Goal: Navigation & Orientation: Find specific page/section

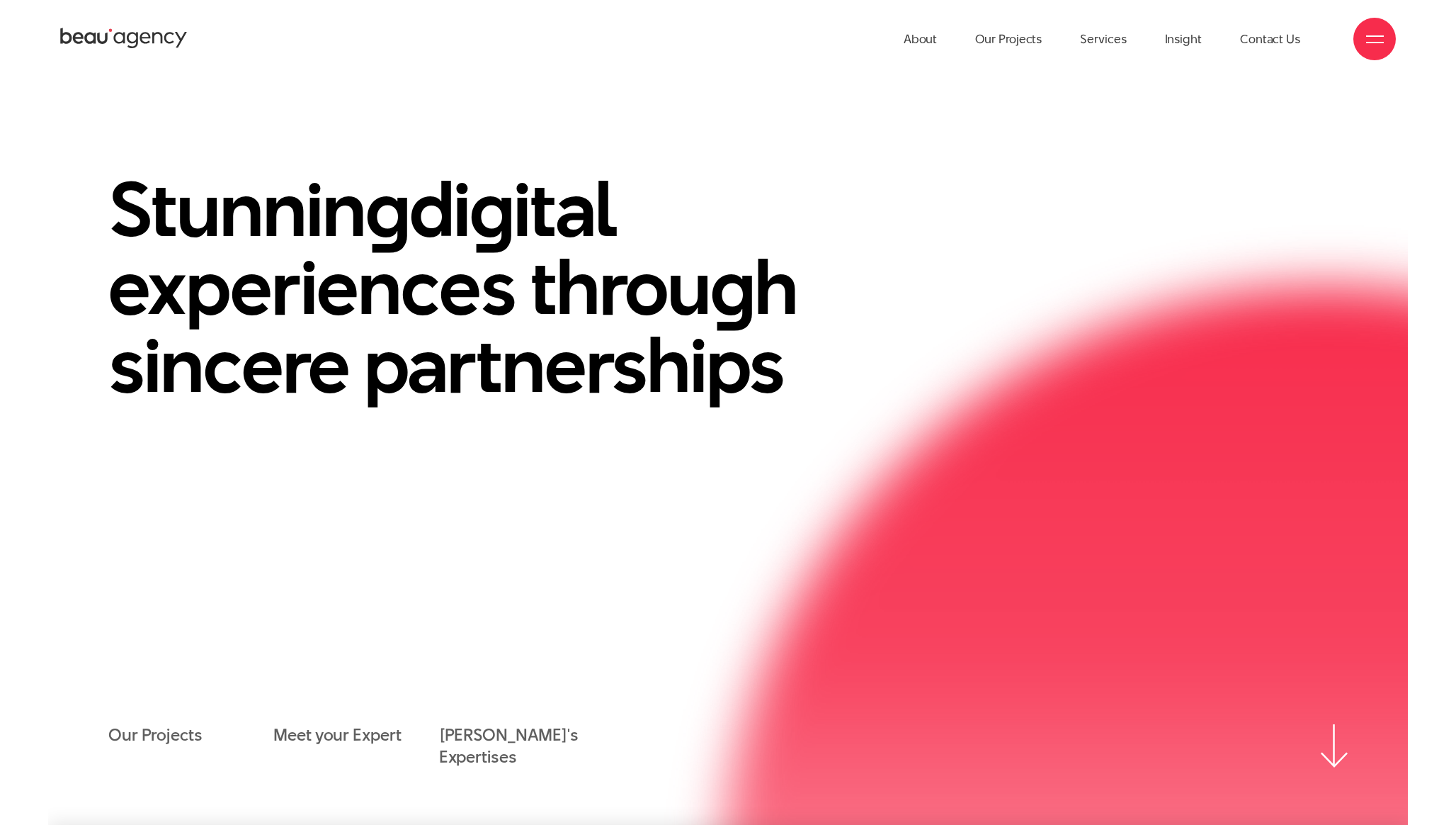
click at [759, 65] on div "About Our Projects Services Insight Contact Us" at bounding box center [728, 39] width 1335 height 78
click at [1374, 42] on span at bounding box center [1375, 43] width 18 height 2
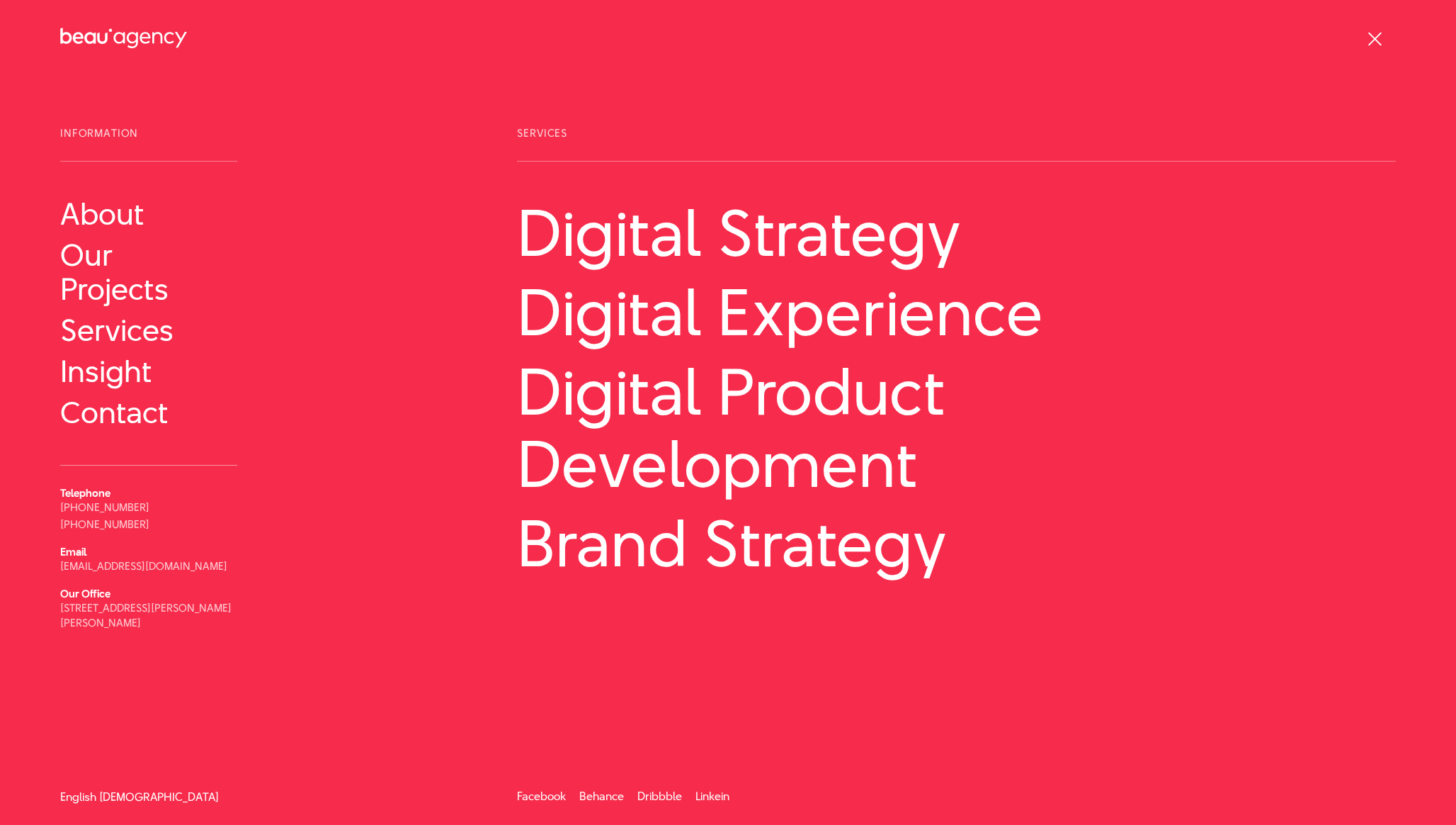
click at [126, 793] on link "[DEMOGRAPHIC_DATA]" at bounding box center [159, 796] width 120 height 11
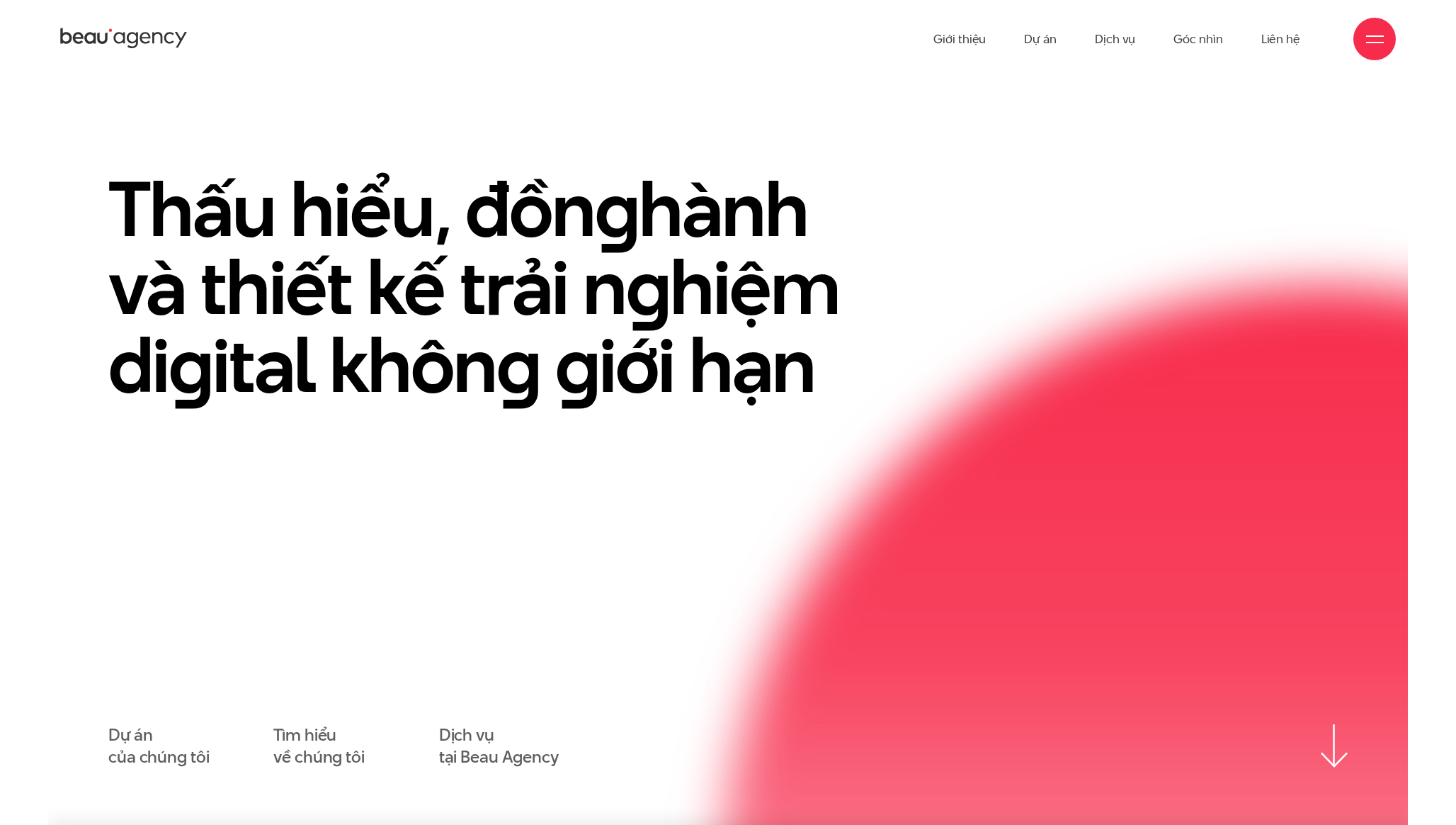
click at [805, 118] on section "Thấu hiểu, đồn g hành và thiết kế trải n g hiệm di g ital khôn g g iới hạn Dự á…" at bounding box center [728, 452] width 1360 height 747
click at [723, 128] on section "Thấu hiểu, đồn g hành và thiết kế trải n g hiệm di g ital khôn g g iới hạn Dự á…" at bounding box center [728, 452] width 1360 height 747
click at [742, 130] on section "Thấu hiểu, đồn g hành và thiết kế trải n g hiệm di g ital khôn g g iới hạn Dự á…" at bounding box center [728, 452] width 1360 height 747
click at [748, 133] on section "Thấu hiểu, đồn g hành và thiết kế trải n g hiệm di g ital khôn g g iới hạn Dự á…" at bounding box center [728, 452] width 1360 height 747
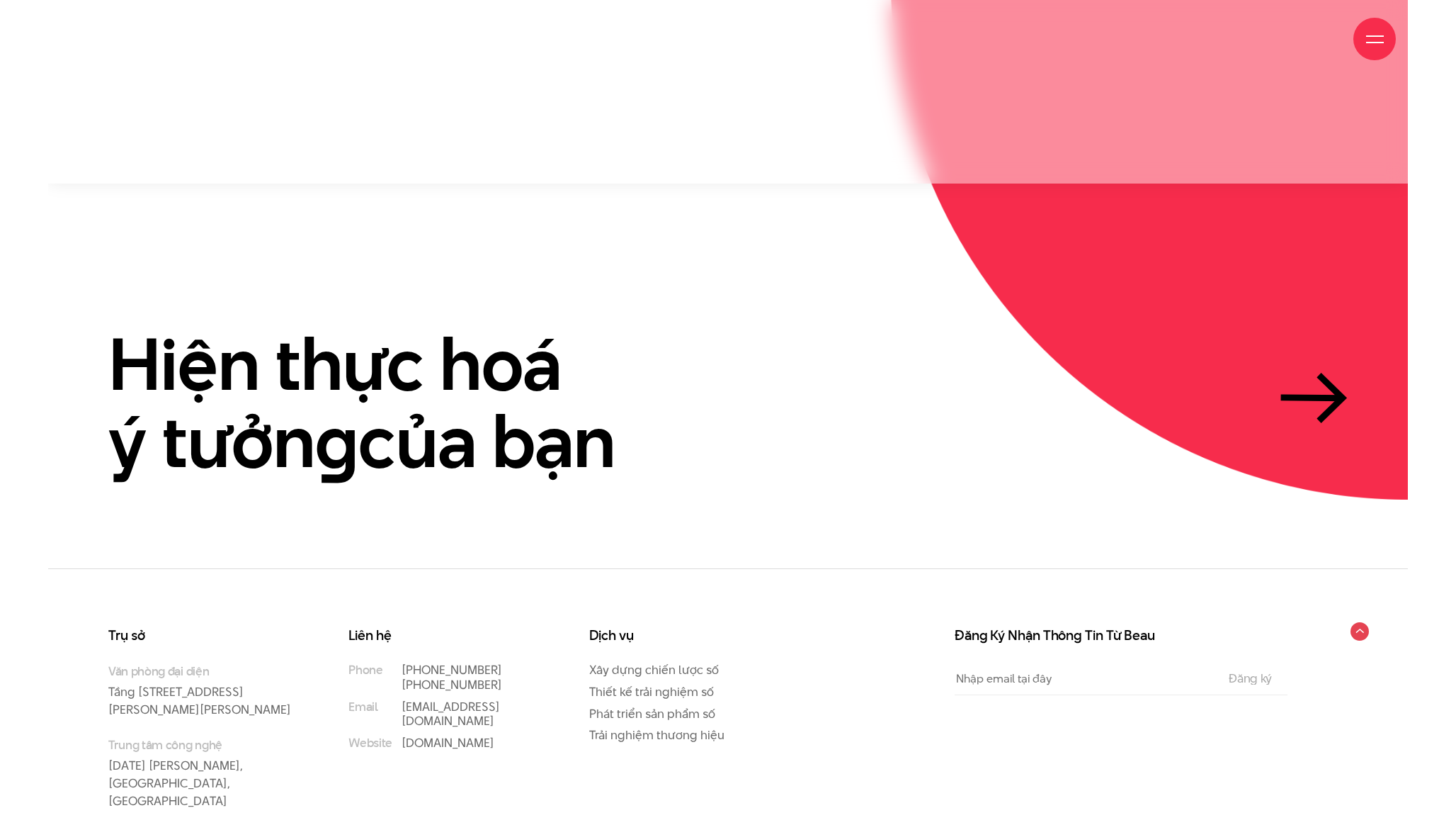
scroll to position [4356, 0]
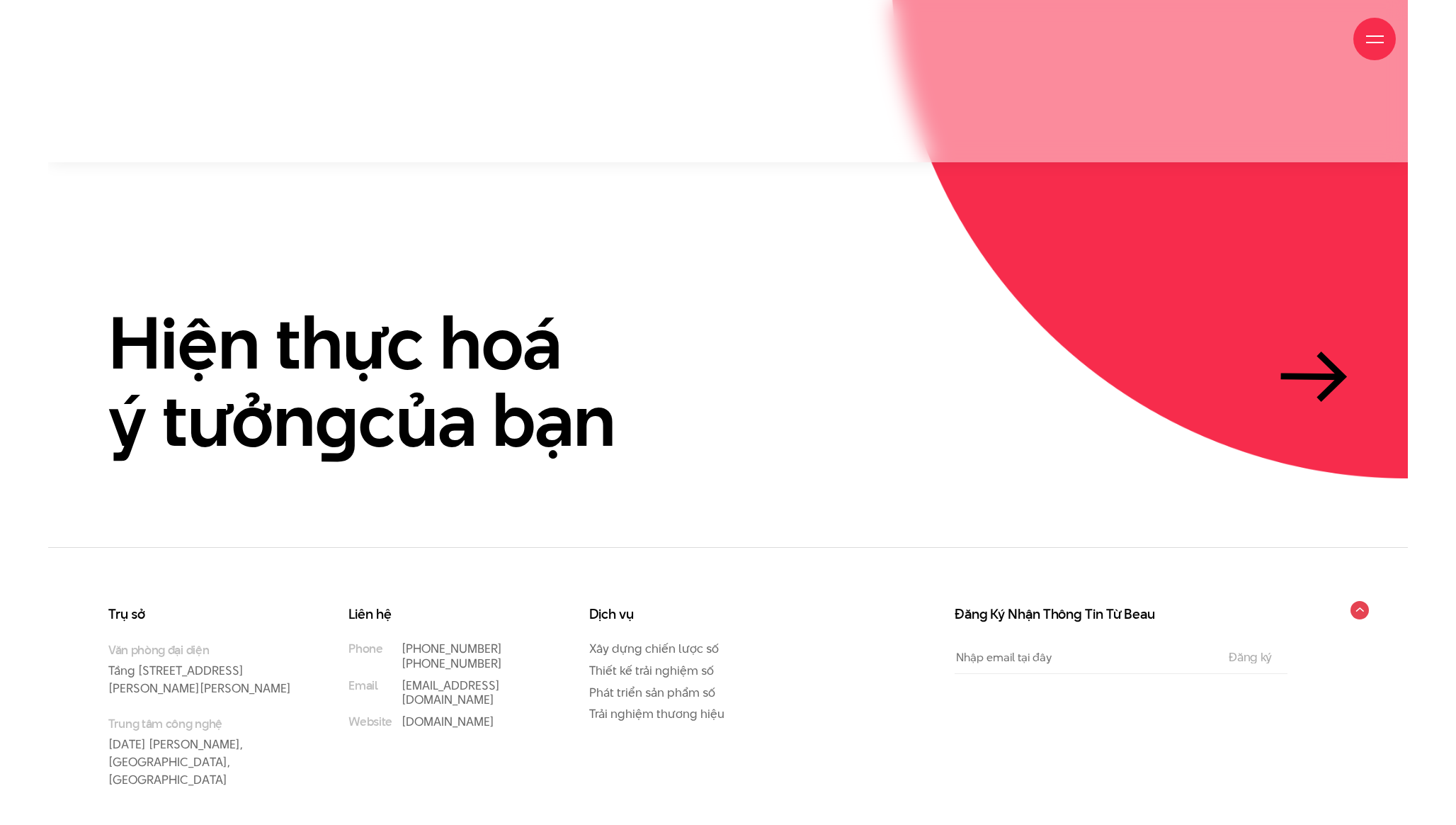
click at [702, 553] on div "Trụ sở Văn phòng đại diện Tầng 5, 33 Giang Văn Minh, Kim Mã, Ba Đình, Hà Nội Tr…" at bounding box center [728, 696] width 1360 height 298
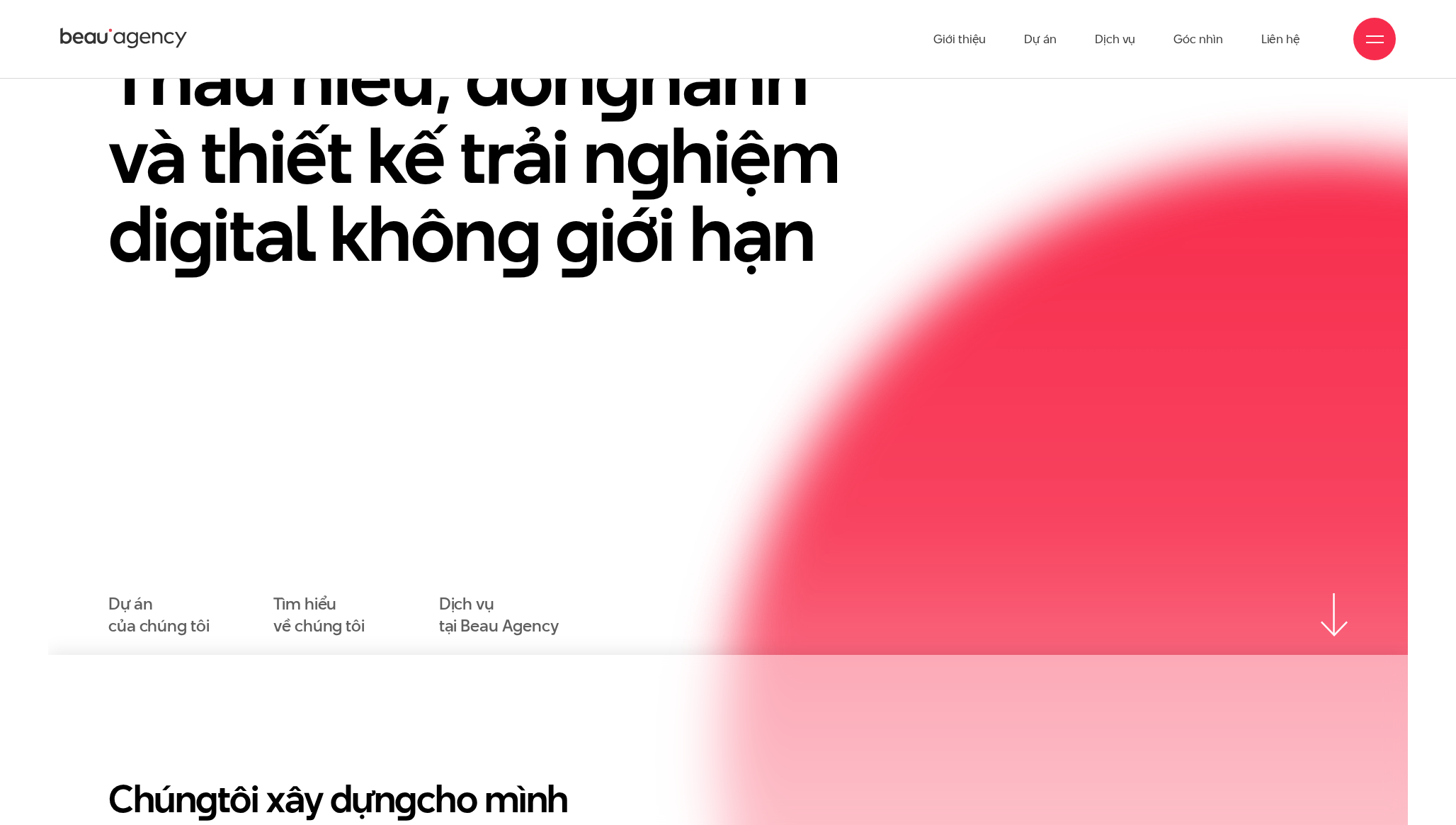
scroll to position [0, 0]
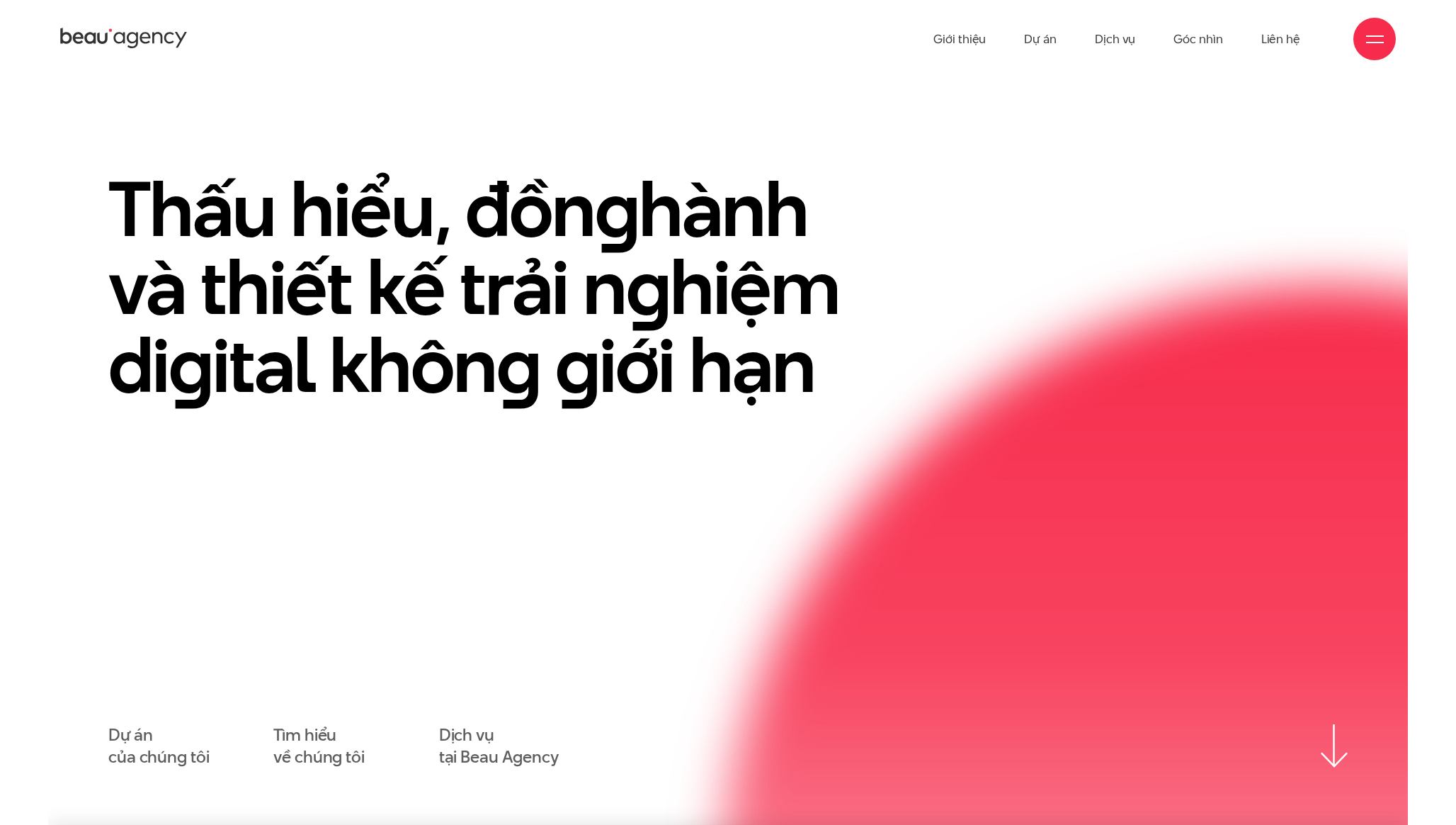
click at [1033, 336] on div "Thấu hiểu, đồn g hành và thiết kế trải n g hiệm di g ital khôn g g iới hạn" at bounding box center [728, 304] width 1274 height 269
click at [811, 289] on h1 "Thấu hiểu, đồn g hành và thiết kế trải n g hiệm di g ital khôn g g iới hạn" at bounding box center [497, 287] width 779 height 234
click at [964, 38] on link "Giới thiệu" at bounding box center [959, 39] width 53 height 78
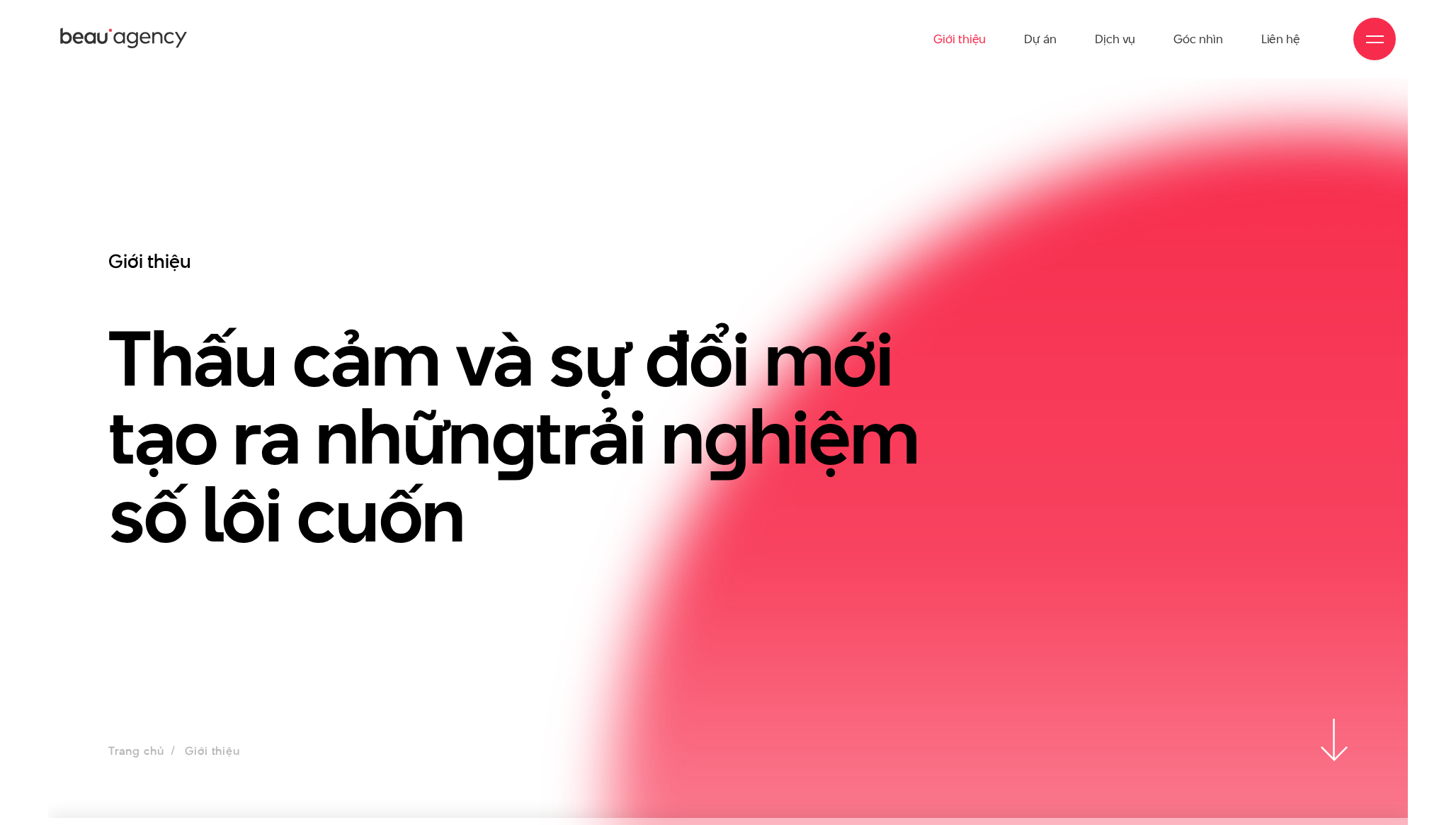
click at [950, 182] on img at bounding box center [973, 817] width 871 height 1517
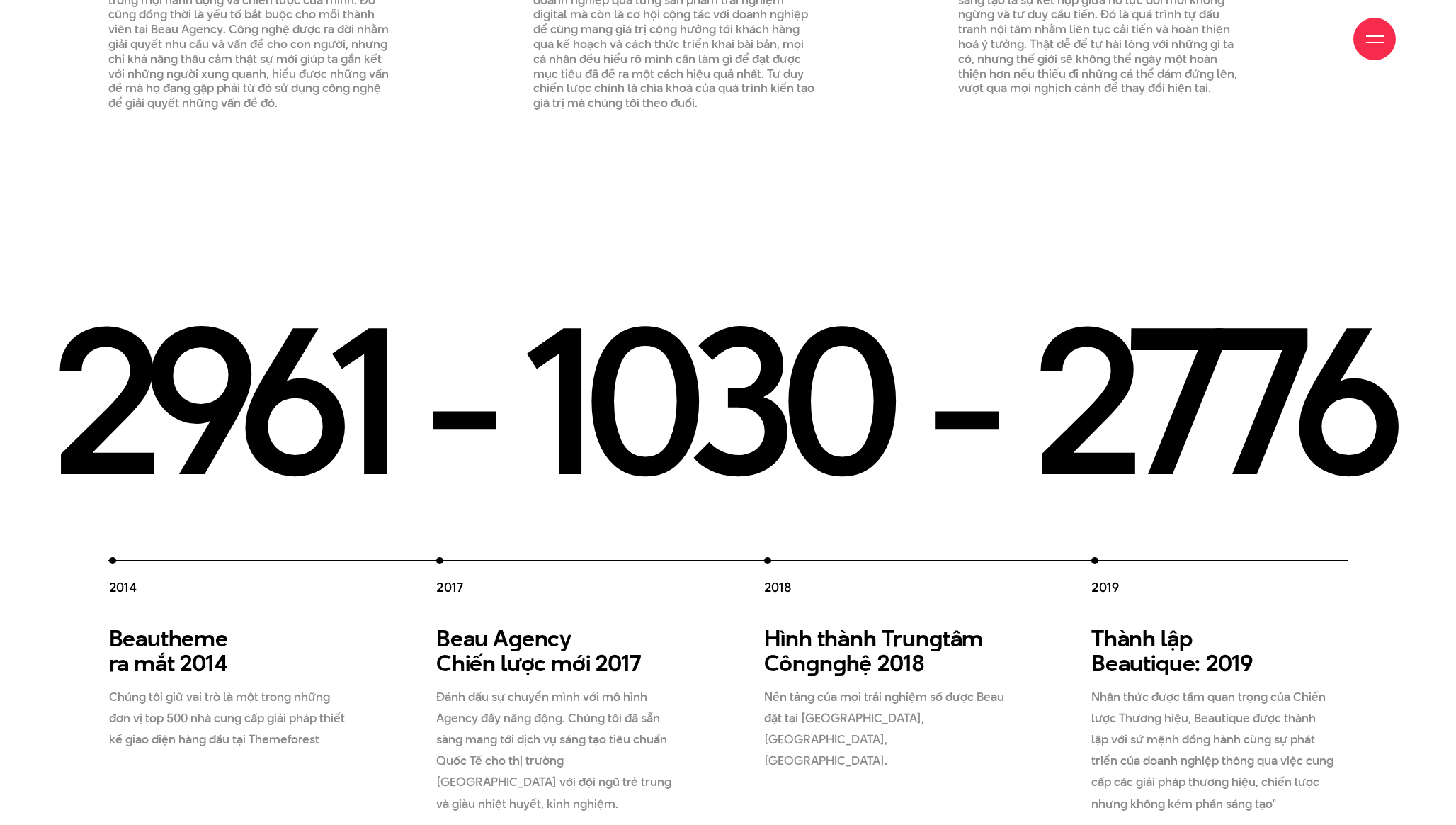
scroll to position [2365, 0]
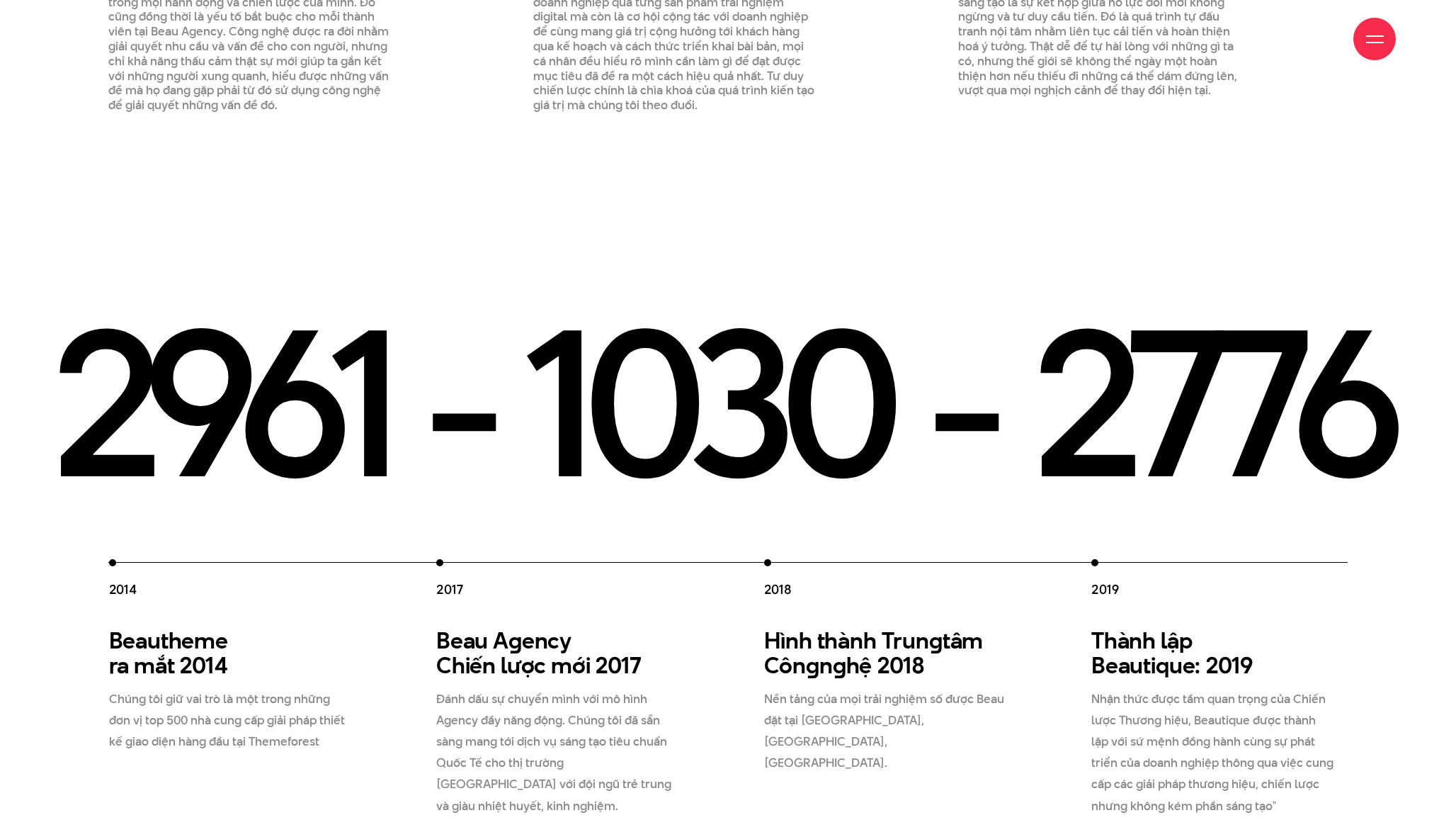
click at [160, 628] on h3 "Beautheme ra mắt 2014" at bounding box center [231, 652] width 243 height 49
click at [498, 628] on h3 "Beau A g ency Chiến lược mới 2017" at bounding box center [558, 652] width 243 height 49
click at [809, 628] on h3 "Hình thành Trun g tâm Côn g n g hệ 2018" at bounding box center [885, 652] width 243 height 49
click at [154, 628] on h3 "Beautheme ra mắt 2014" at bounding box center [231, 652] width 243 height 49
click at [171, 628] on h3 "Beautheme ra mắt 2014" at bounding box center [231, 652] width 243 height 49
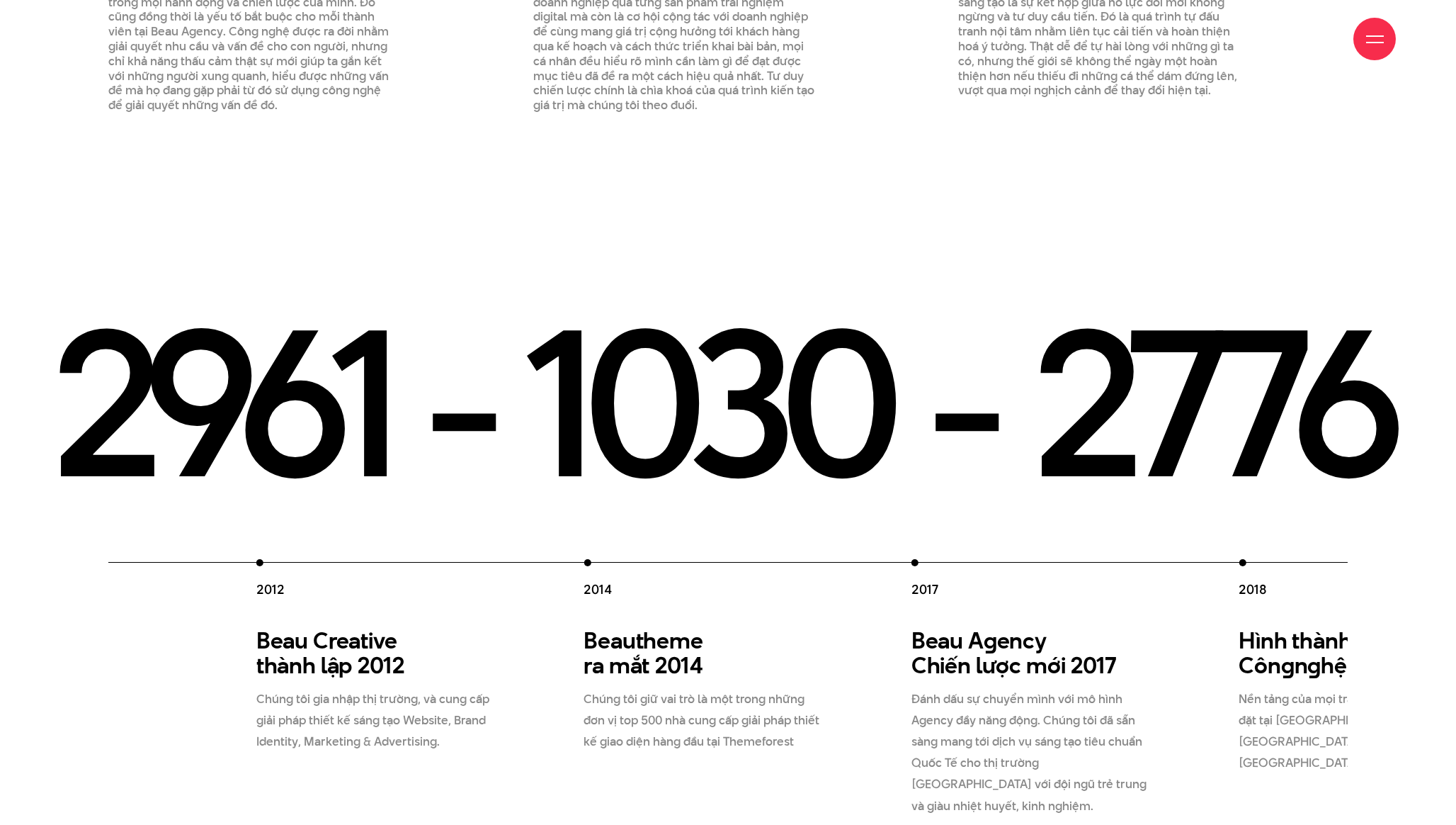
drag, startPoint x: 171, startPoint y: 600, endPoint x: 979, endPoint y: 698, distance: 813.9
click at [979, 698] on div "2012 Beau Creative thành lập 2012 Chúng tôi gia nhập thị trường, và cung cấp gi…" at bounding box center [1075, 688] width 1638 height 257
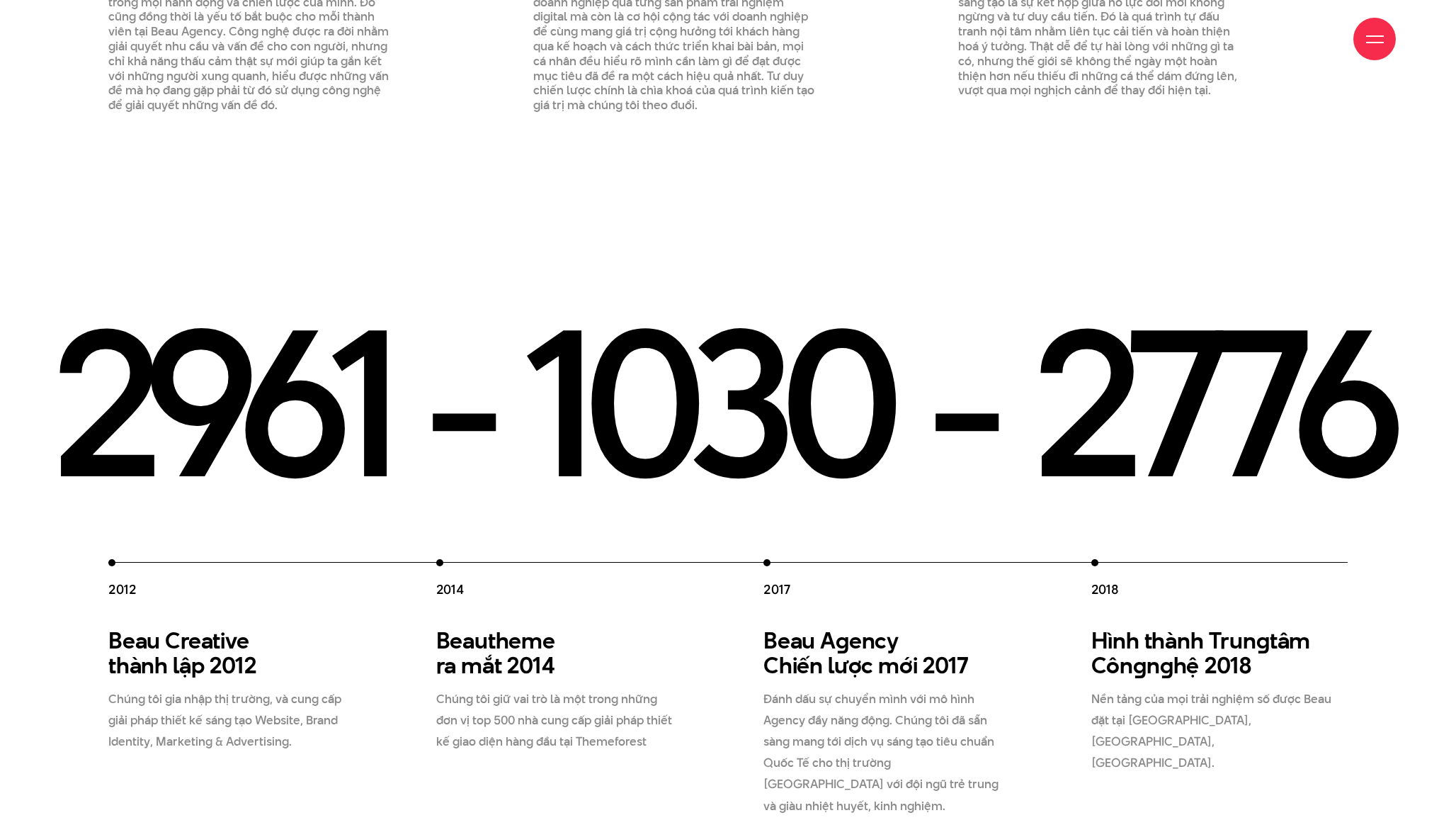
click at [213, 628] on h3 "Beau Creative thành lập 2012" at bounding box center [230, 652] width 243 height 49
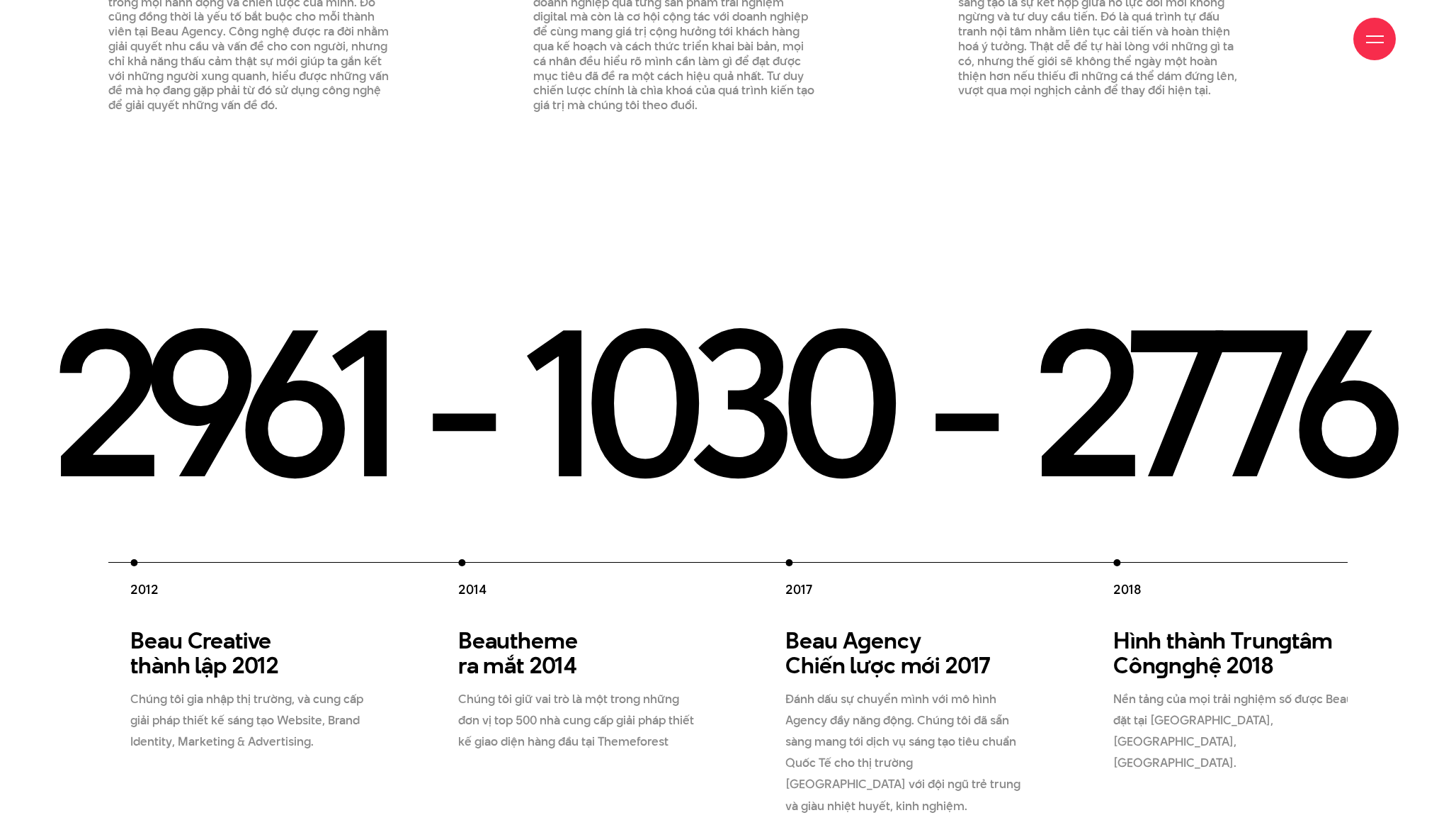
drag, startPoint x: 474, startPoint y: 595, endPoint x: 585, endPoint y: 605, distance: 111.4
click at [585, 628] on h3 "Beautheme ra mắt 2014" at bounding box center [580, 652] width 243 height 49
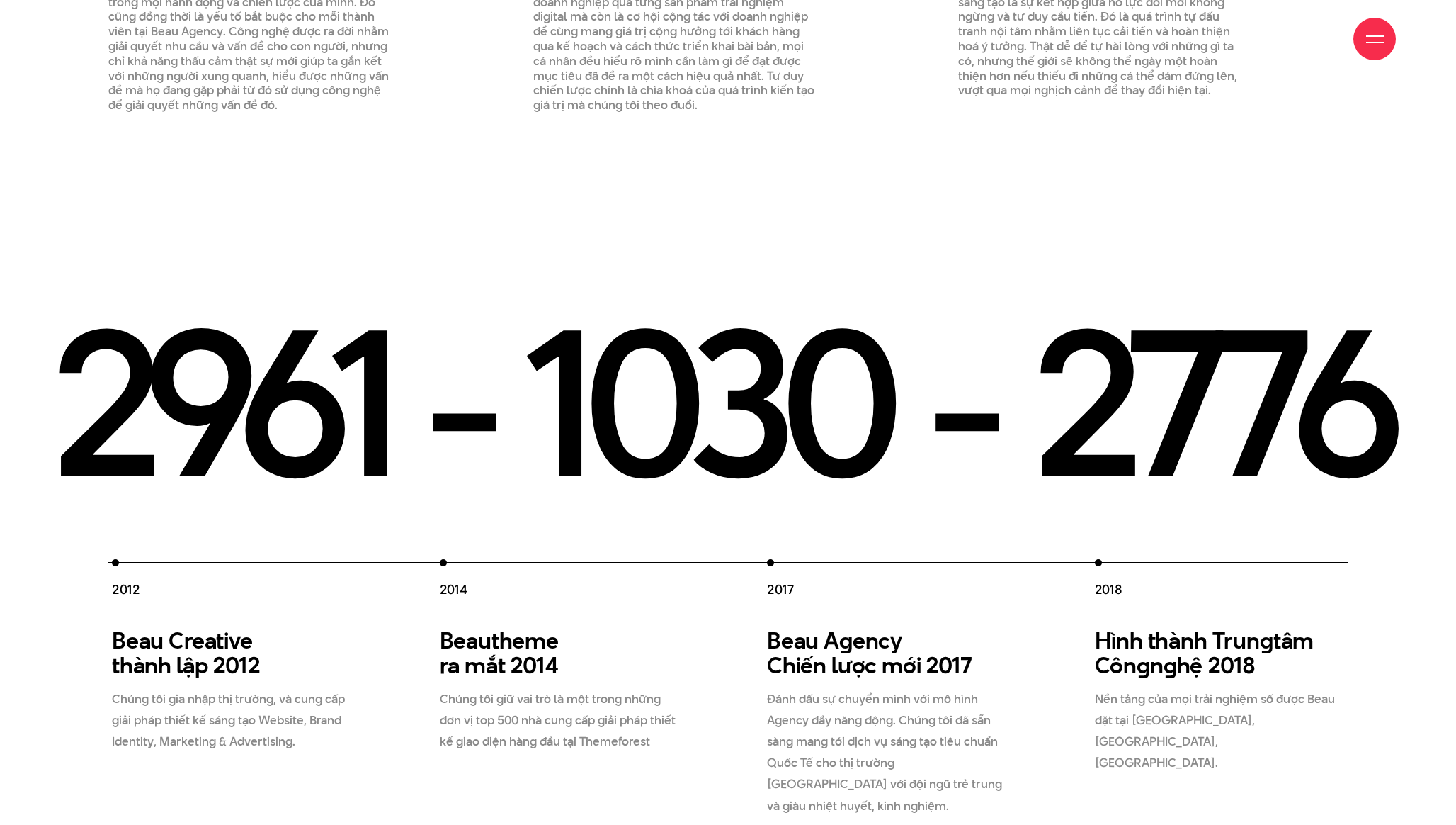
drag, startPoint x: 916, startPoint y: 629, endPoint x: 934, endPoint y: 629, distance: 18.0
click at [934, 629] on h3 "Beau A g ency Chiến lược mới 2017" at bounding box center [889, 652] width 243 height 49
click at [890, 688] on p "Đánh dấu sự chuyển mình với mô hình Agency đầy năng động. Chúng tôi đã sẵn sàng…" at bounding box center [885, 751] width 243 height 127
click at [862, 721] on p "Đánh dấu sự chuyển mình với mô hình Agency đầy năng động. Chúng tôi đã sẵn sàng…" at bounding box center [885, 751] width 243 height 127
click at [874, 720] on p "Đánh dấu sự chuyển mình với mô hình Agency đầy năng động. Chúng tôi đã sẵn sàng…" at bounding box center [885, 751] width 243 height 127
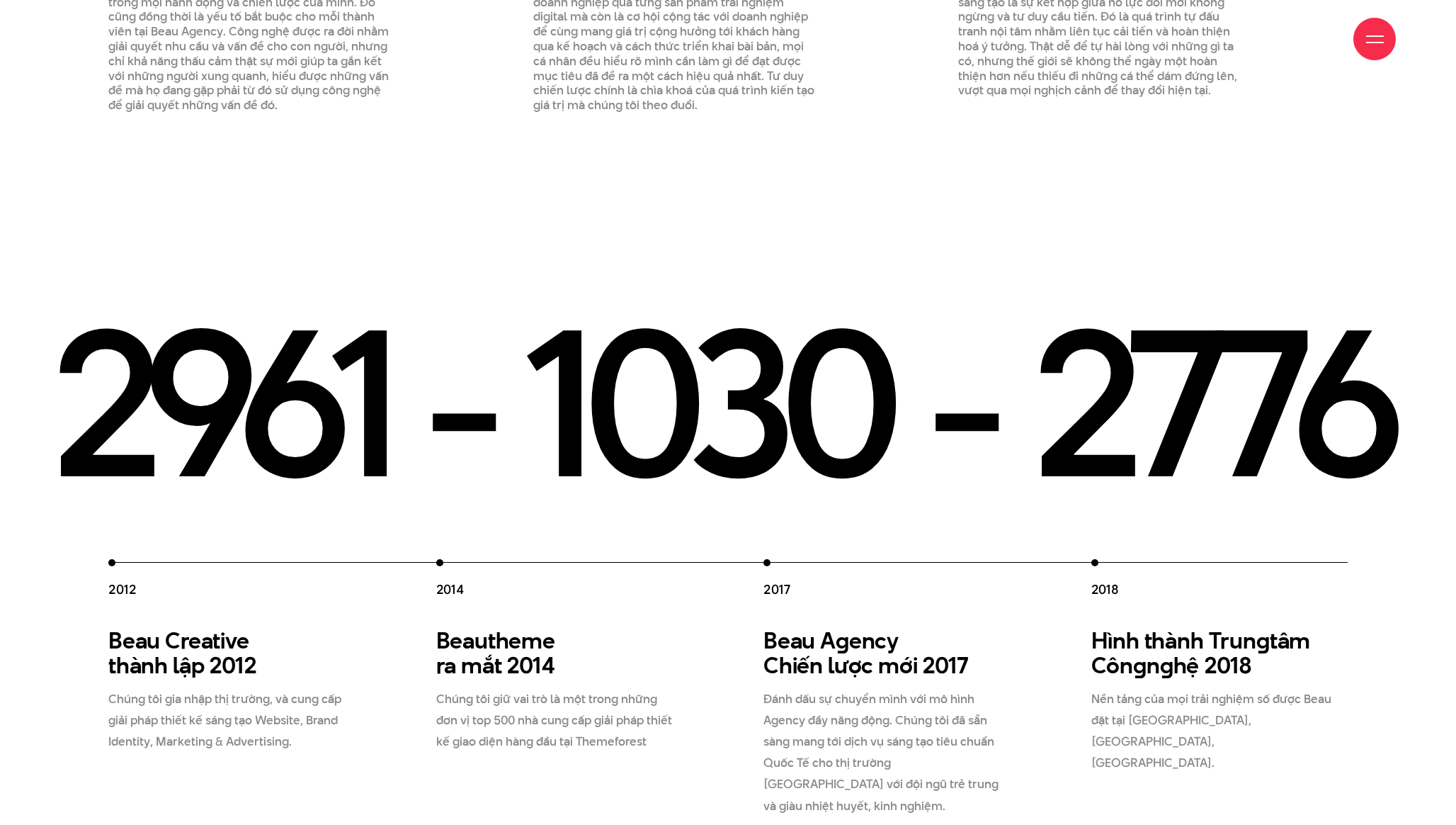
click at [867, 720] on p "Đánh dấu sự chuyển mình với mô hình Agency đầy năng động. Chúng tôi đã sẵn sàng…" at bounding box center [885, 751] width 243 height 127
drag, startPoint x: 989, startPoint y: 637, endPoint x: 996, endPoint y: 628, distance: 11.4
click at [996, 628] on div "Beau A g ency Chiến lược mới 2017 Đánh dấu sự chuyển mình với mô hình Agency đầ…" at bounding box center [892, 721] width 257 height 188
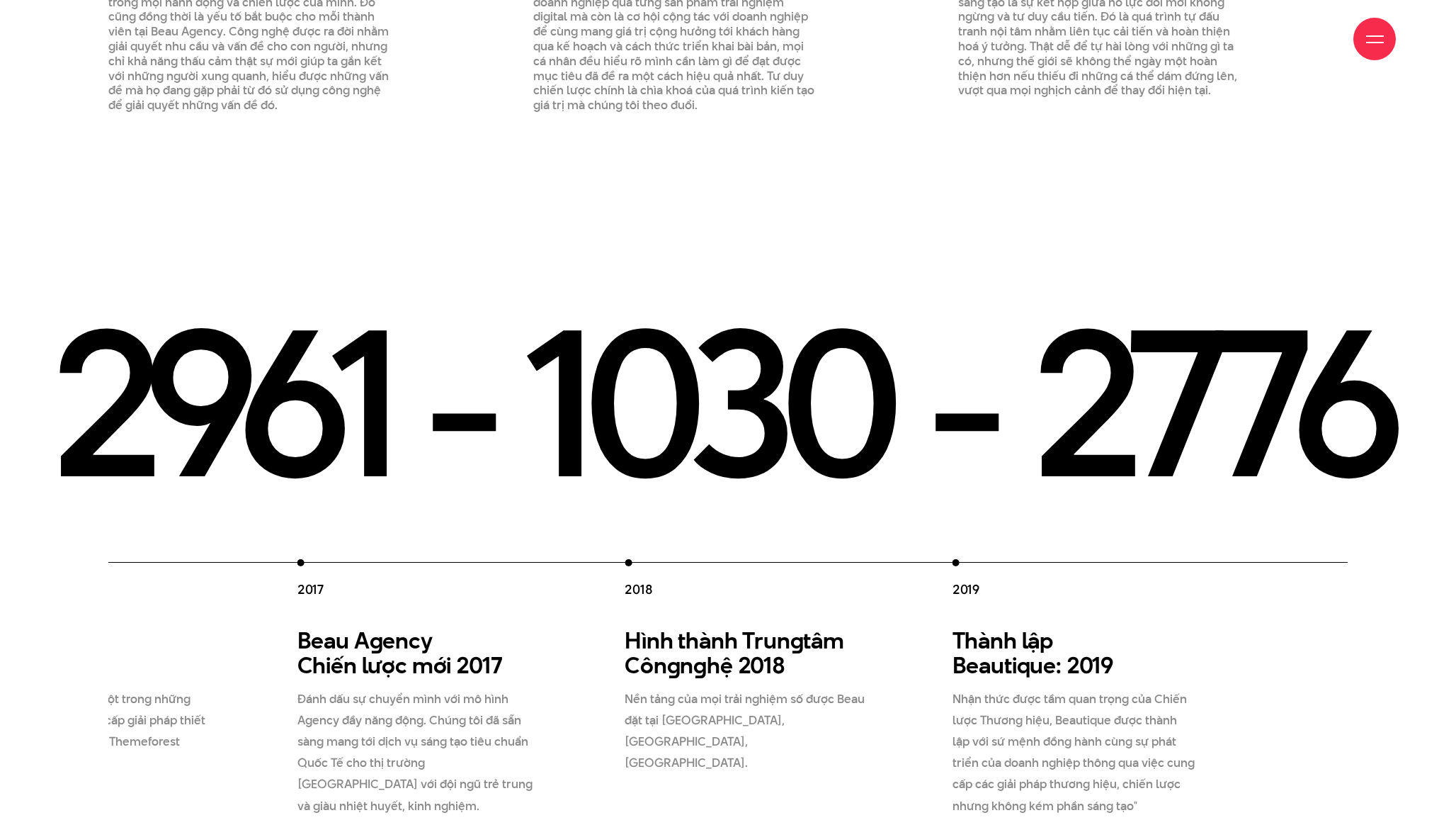
drag, startPoint x: 1059, startPoint y: 620, endPoint x: 364, endPoint y: 707, distance: 700.4
click at [364, 707] on div "2012 Beau Creative thành lập 2012 Chúng tôi gia nhập thị trường, và cung cấp gi…" at bounding box center [461, 688] width 1638 height 257
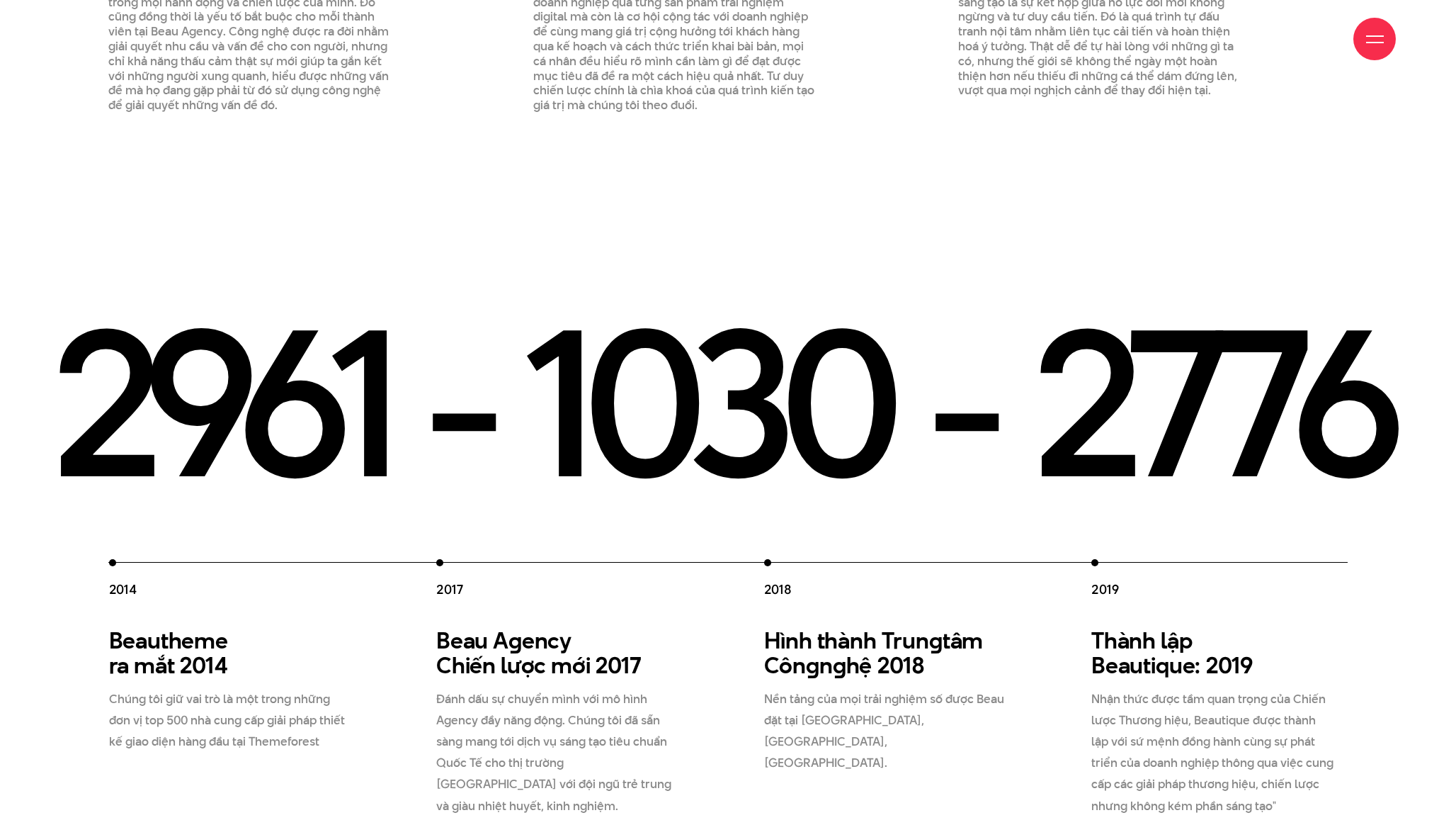
click at [952, 753] on div "2012 Beau Creative thành lập 2012 Chúng tôi gia nhập thị trường, và cung cấp gi…" at bounding box center [600, 688] width 1638 height 257
click at [1052, 727] on div "2012 Beau Creative thành lập 2012 Chúng tôi gia nhập thị trường, và cung cấp gi…" at bounding box center [600, 688] width 1638 height 257
click at [1055, 727] on div "2012 Beau Creative thành lập 2012 Chúng tôi gia nhập thị trường, và cung cấp gi…" at bounding box center [600, 688] width 1638 height 257
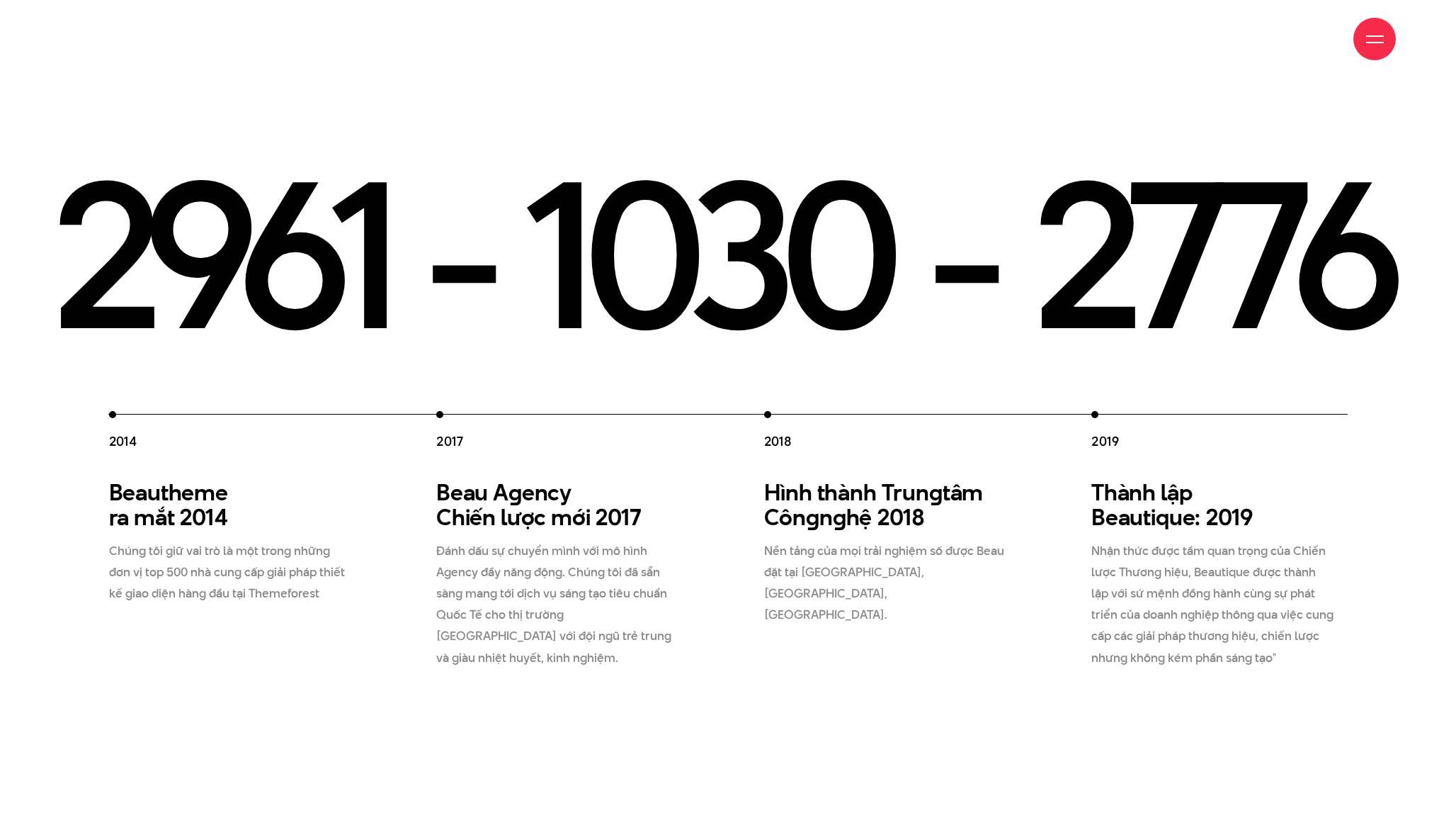
scroll to position [2532, 0]
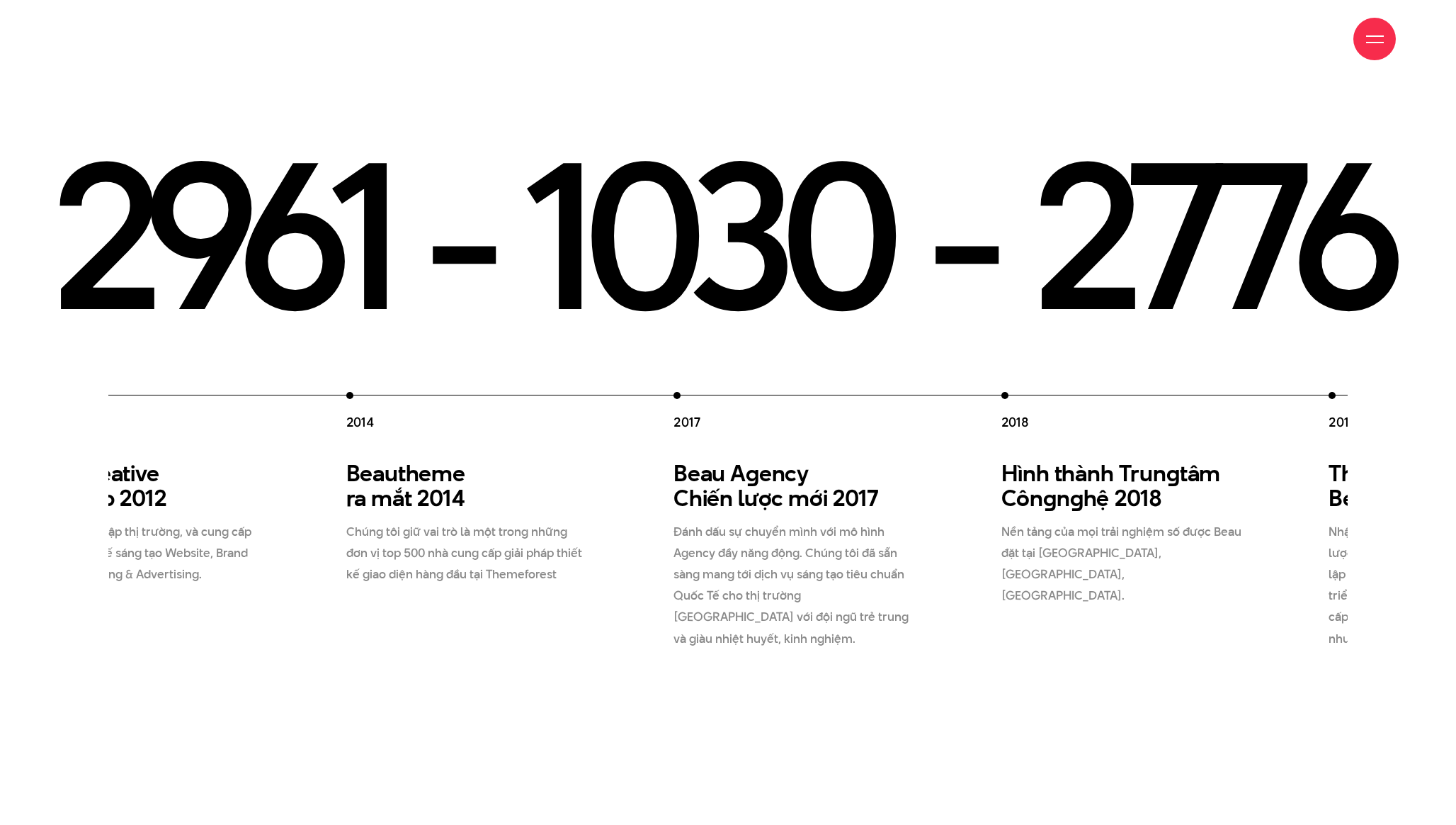
drag, startPoint x: 428, startPoint y: 499, endPoint x: 1287, endPoint y: 580, distance: 862.8
click at [1287, 580] on div "2012 Beau Creative thành lập 2012 Chúng tôi gia nhập thị trường, và cung cấp gi…" at bounding box center [837, 520] width 1638 height 257
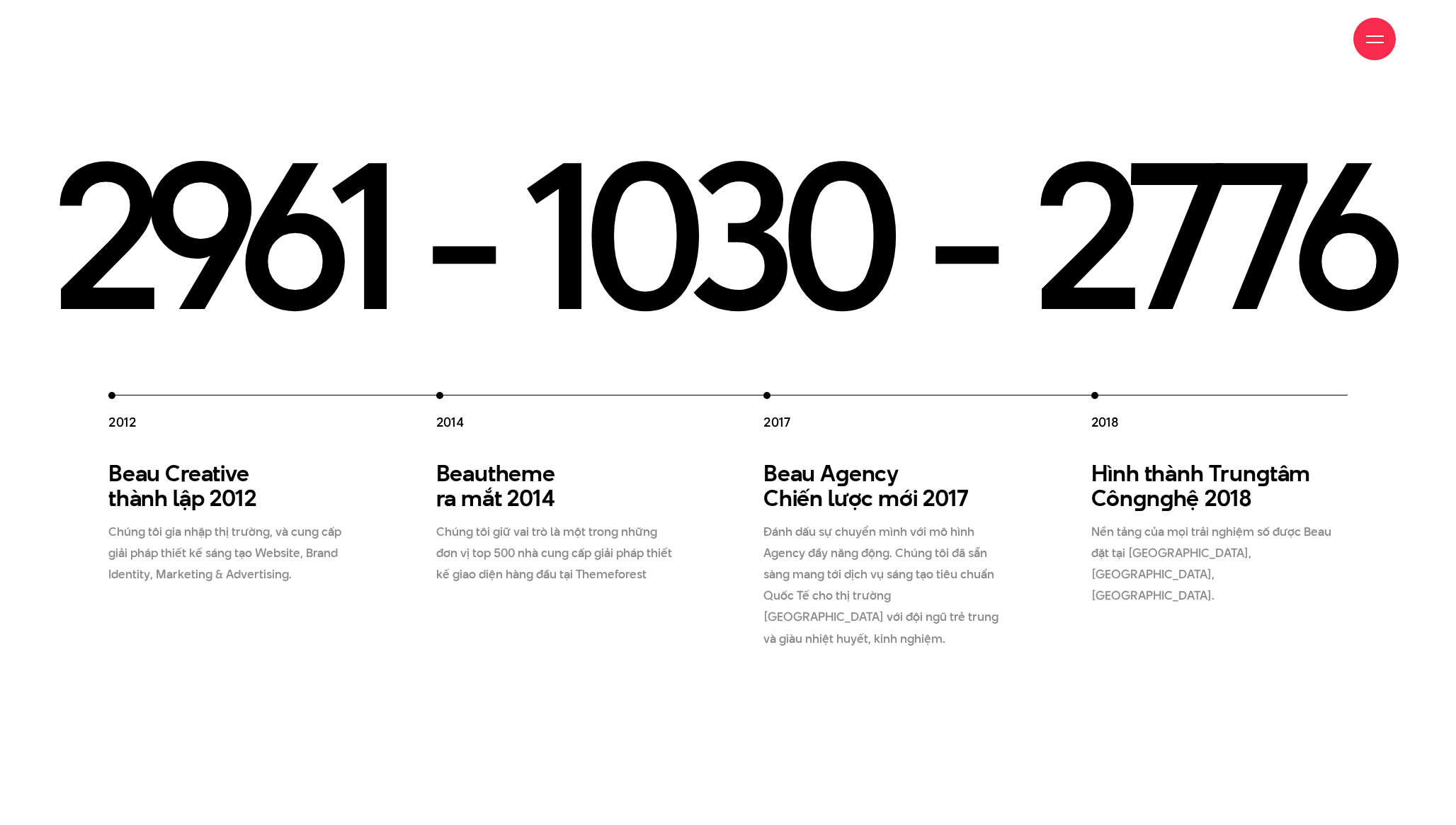
click at [1058, 459] on div "2012 Beau Creative thành lập 2012 Chúng tôi gia nhập thị trường, và cung cấp gi…" at bounding box center [927, 520] width 1638 height 257
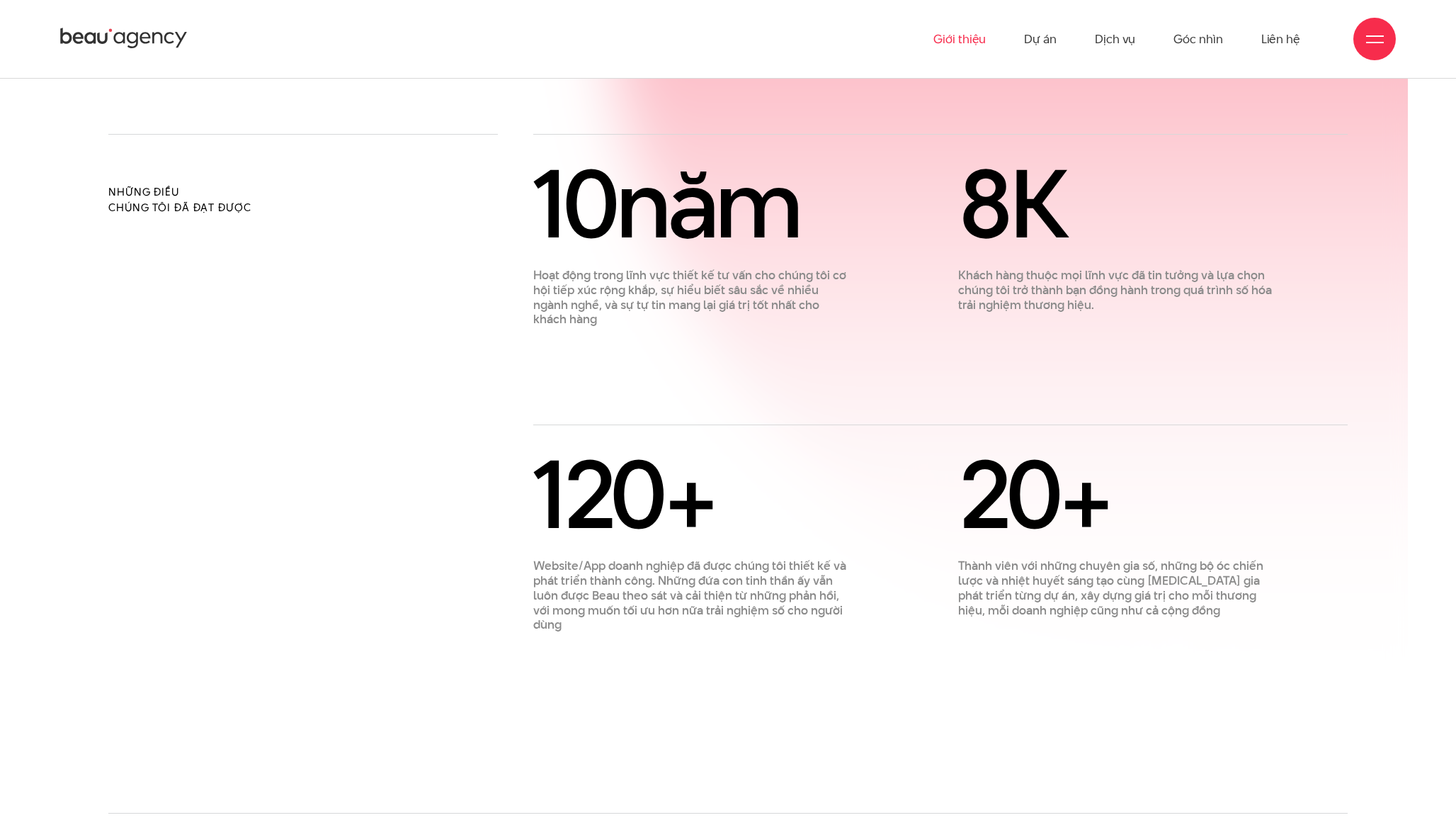
scroll to position [1303, 0]
click at [1055, 437] on span "20" at bounding box center [1009, 494] width 102 height 133
click at [1060, 451] on div "20 +" at bounding box center [1117, 495] width 319 height 89
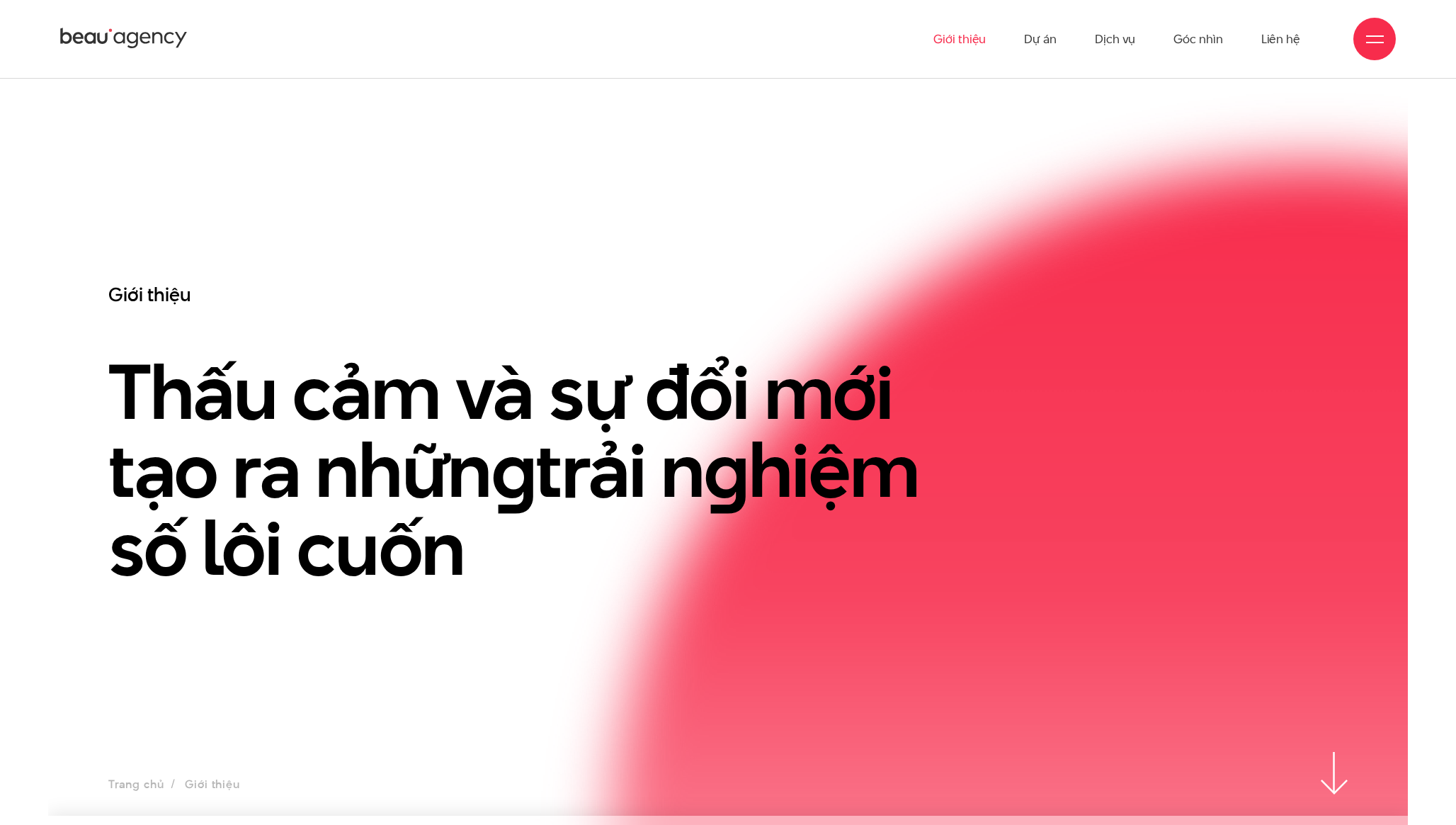
scroll to position [0, 0]
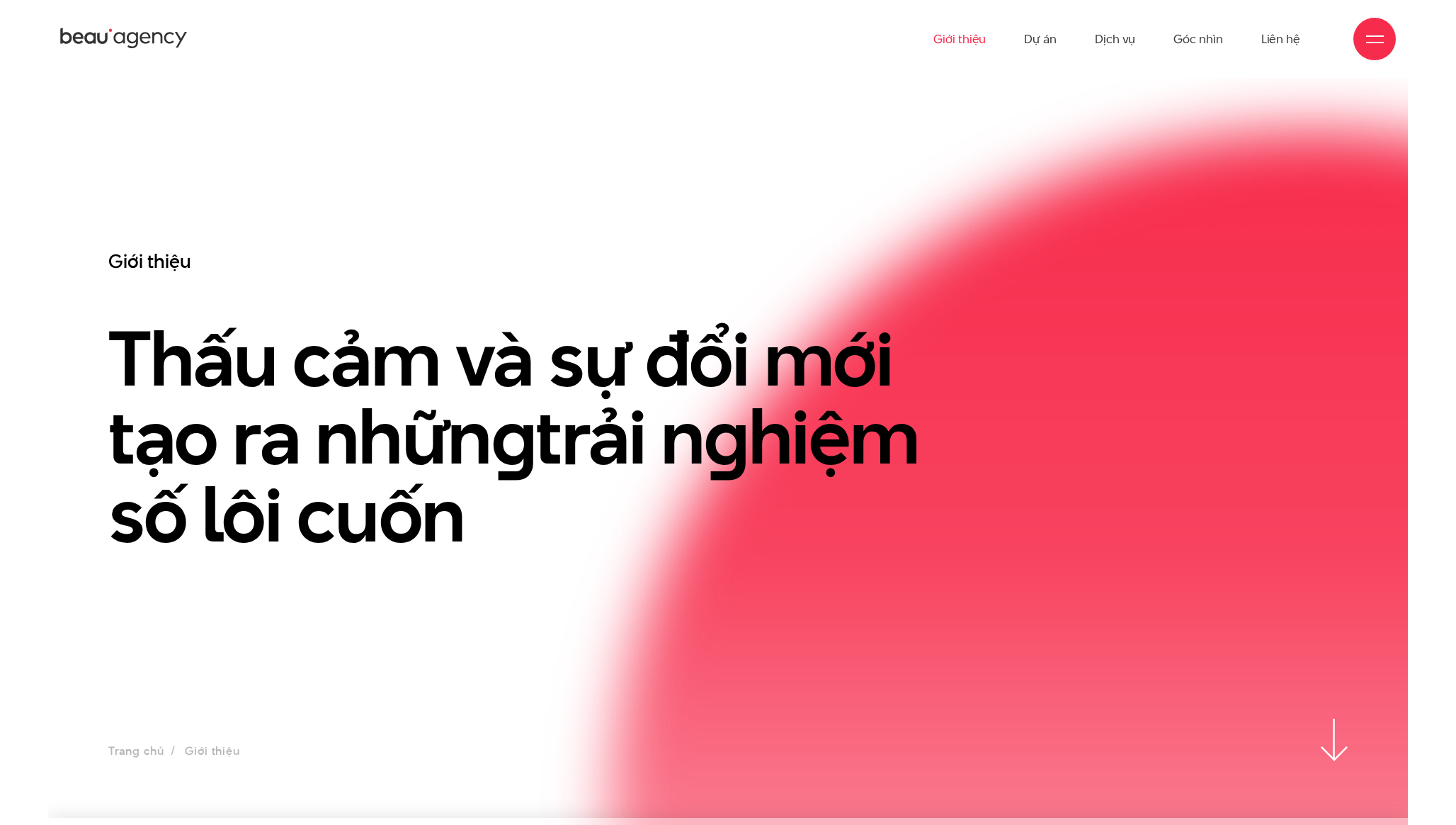
click at [1055, 206] on img at bounding box center [973, 817] width 871 height 1517
click at [1045, 48] on link "Dự án" at bounding box center [1040, 39] width 33 height 78
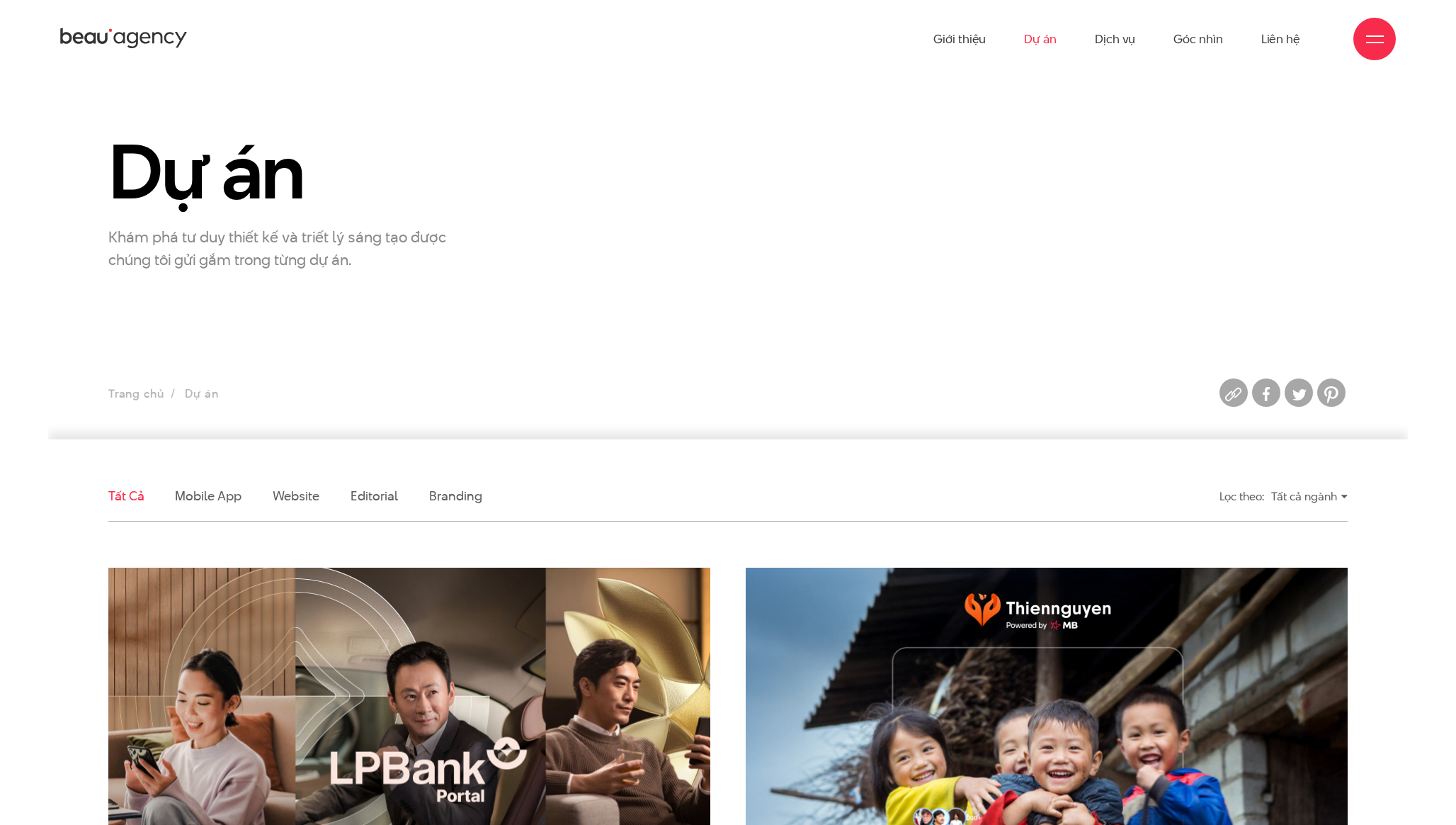
click at [881, 268] on div "Dự án Khám phá tư duy thiết kế và triết lý sáng tạo được chúng tôi gửi gắm tron…" at bounding box center [728, 201] width 1274 height 140
click at [731, 400] on ul "Trang chủ Dự án" at bounding box center [569, 394] width 921 height 20
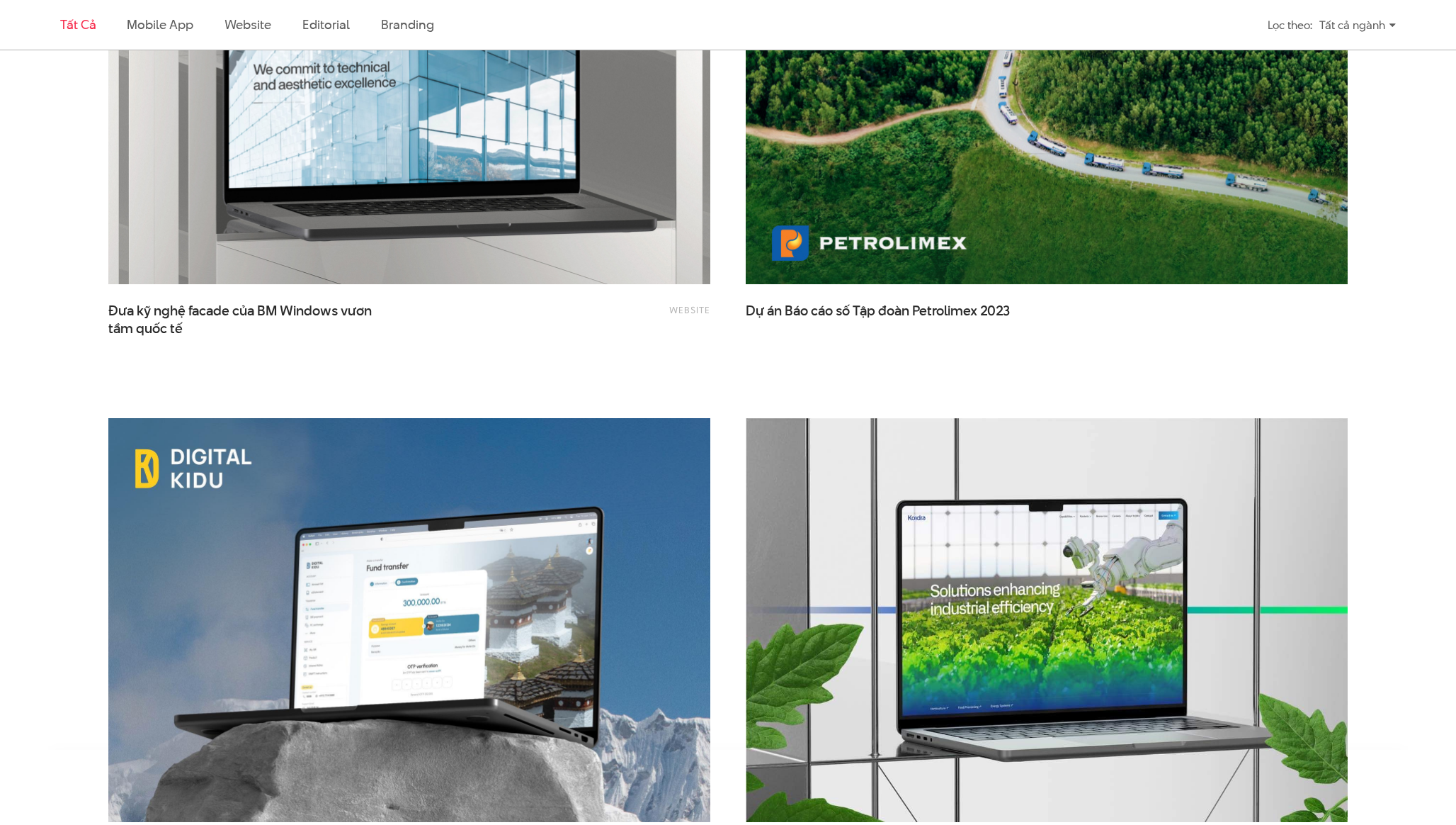
scroll to position [2849, 0]
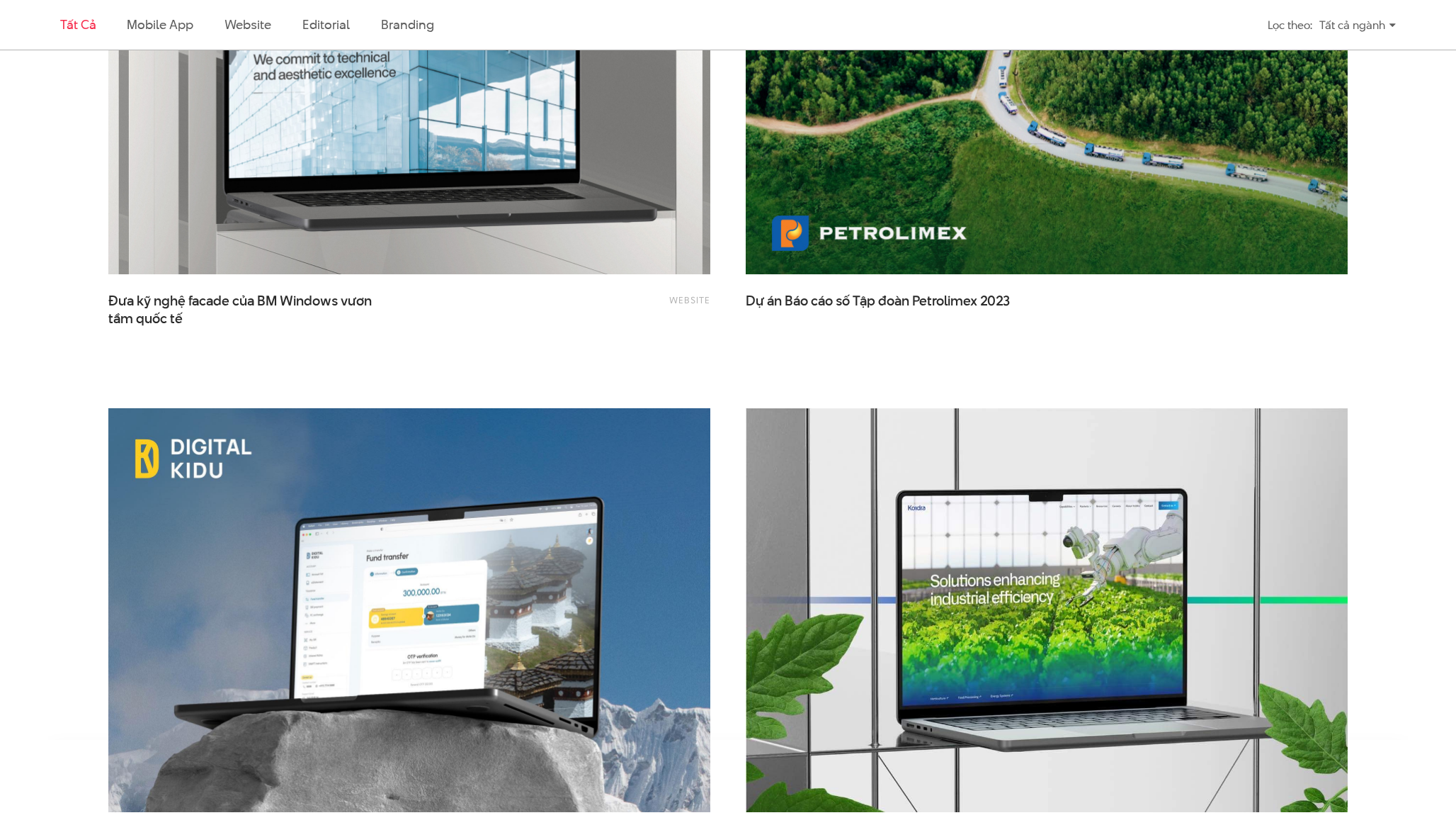
click at [728, 401] on div "Mobile app , Website DK Bhutan Banking App & Internet Digital Banking Case Study" at bounding box center [409, 660] width 637 height 539
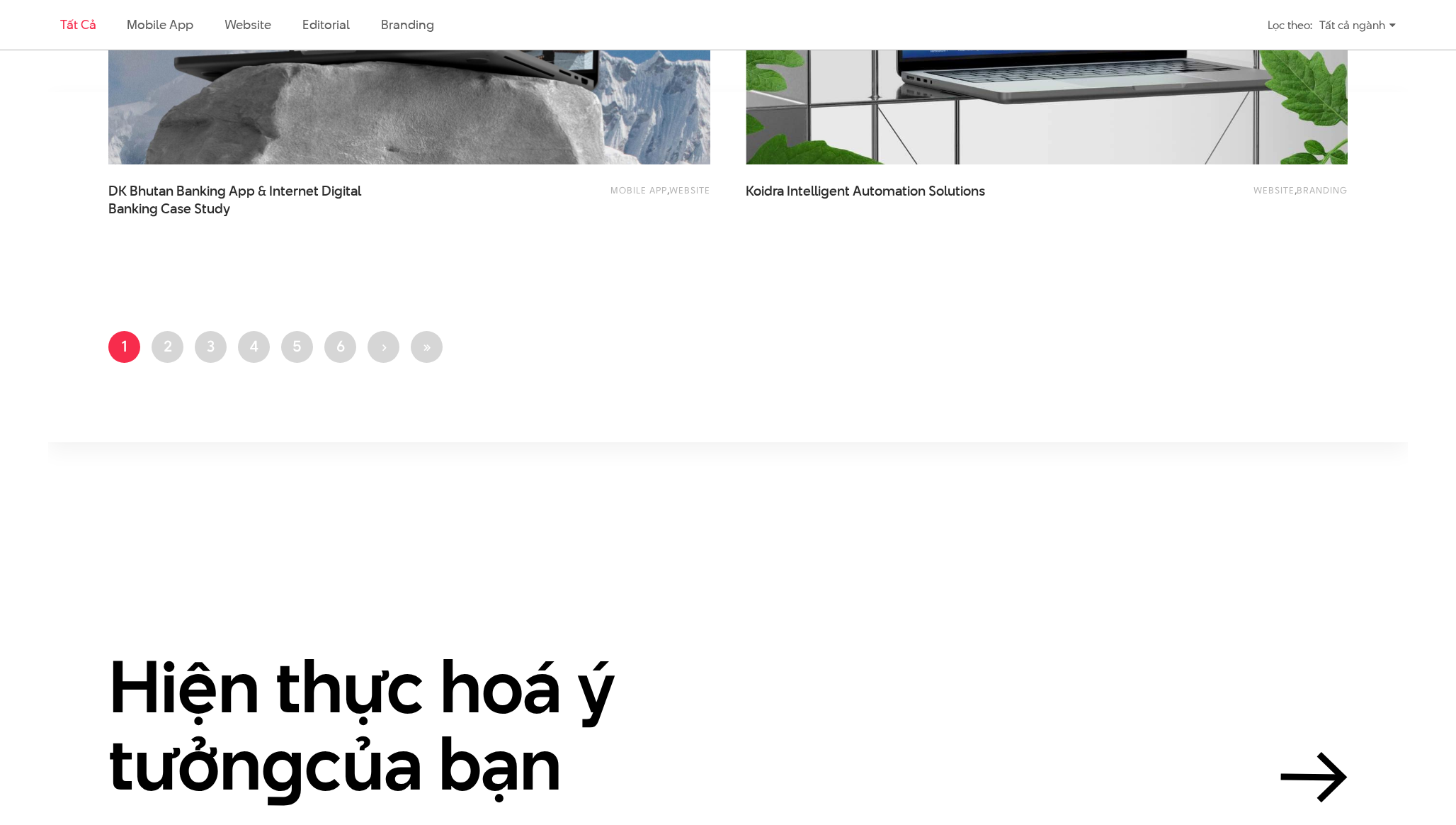
scroll to position [3562, 0]
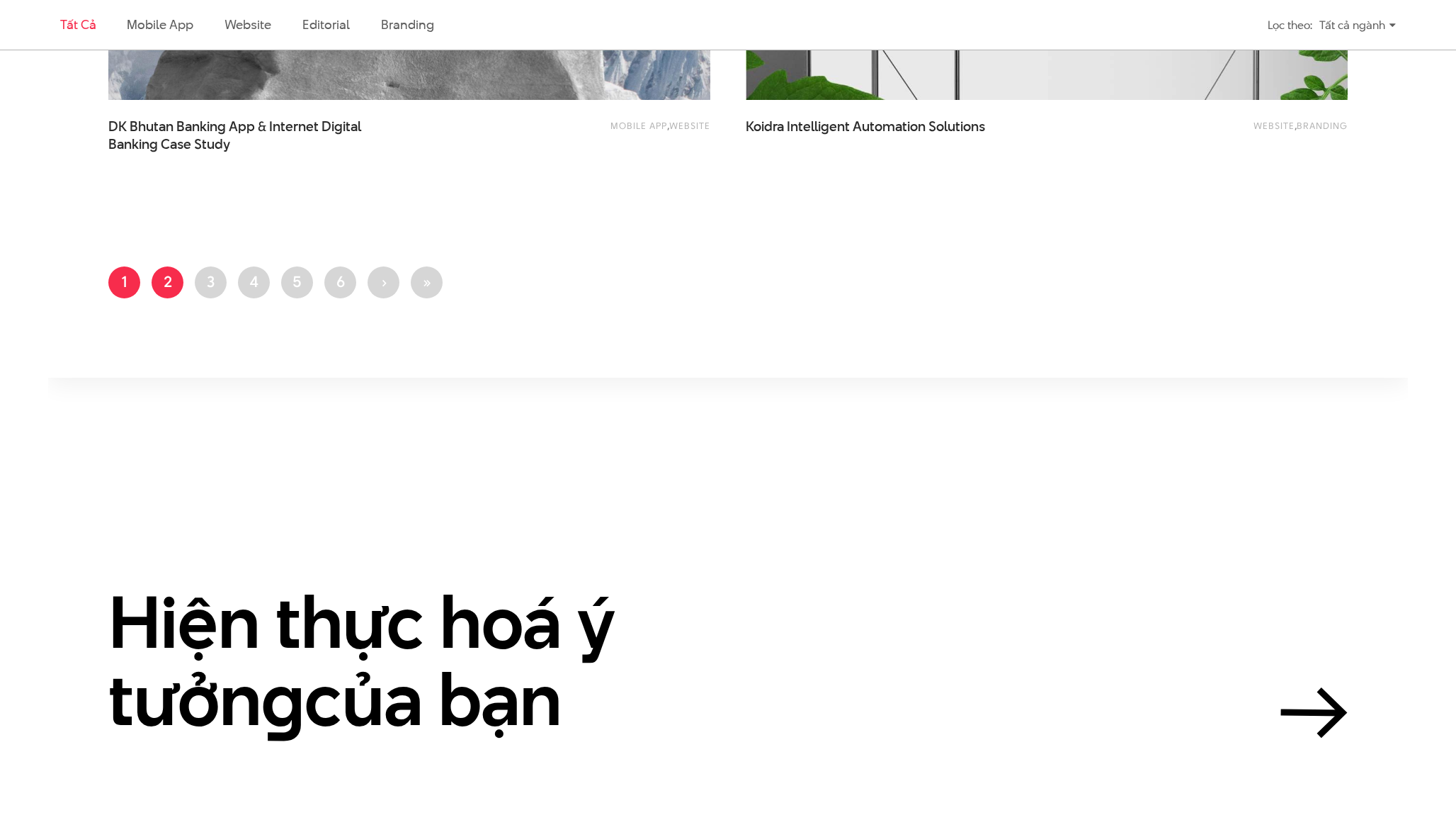
click at [171, 288] on link "Trang 2" at bounding box center [167, 282] width 32 height 32
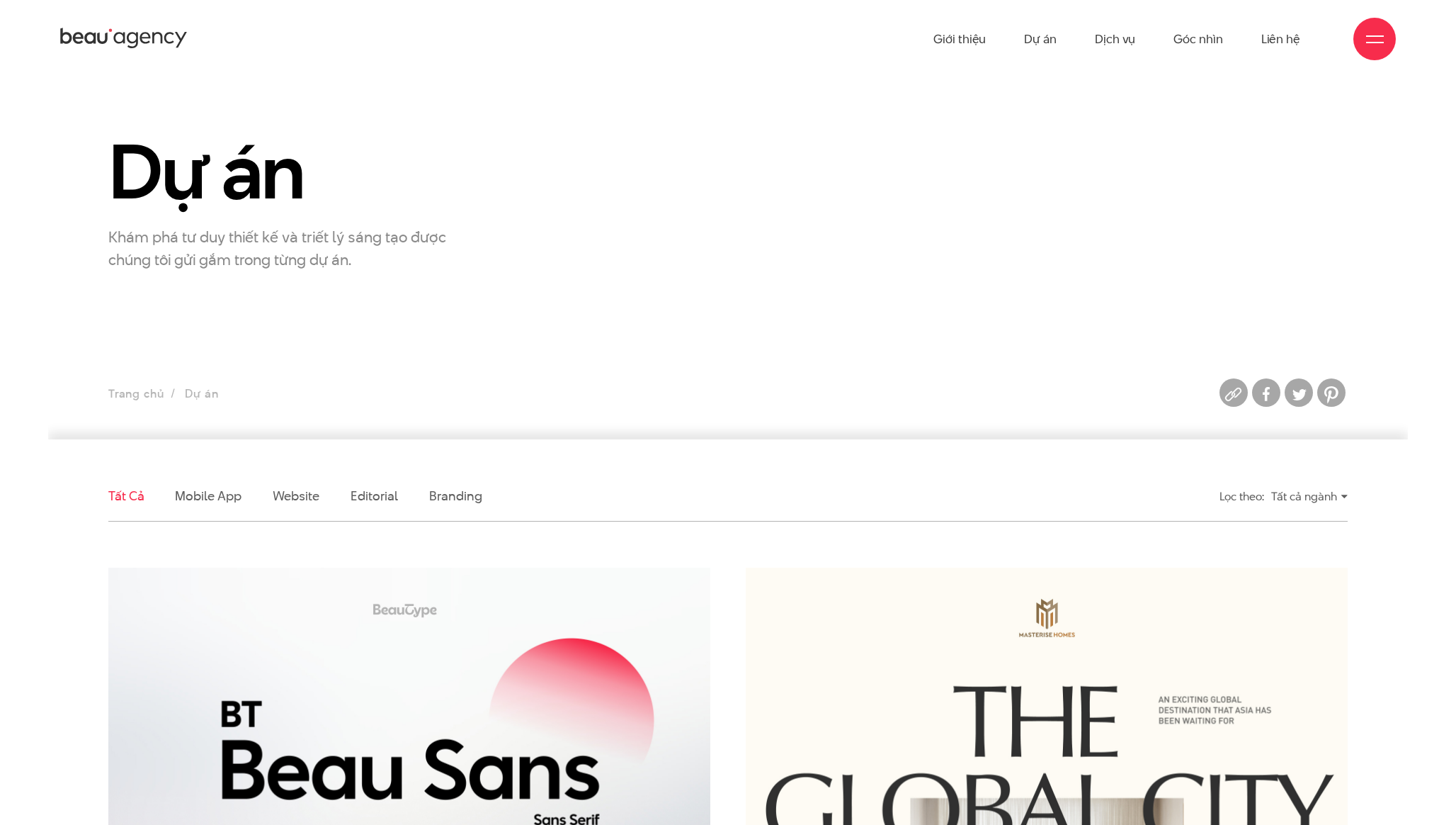
click at [719, 496] on ul "Tất cả Mobile app Website Editorial Branding" at bounding box center [569, 496] width 921 height 49
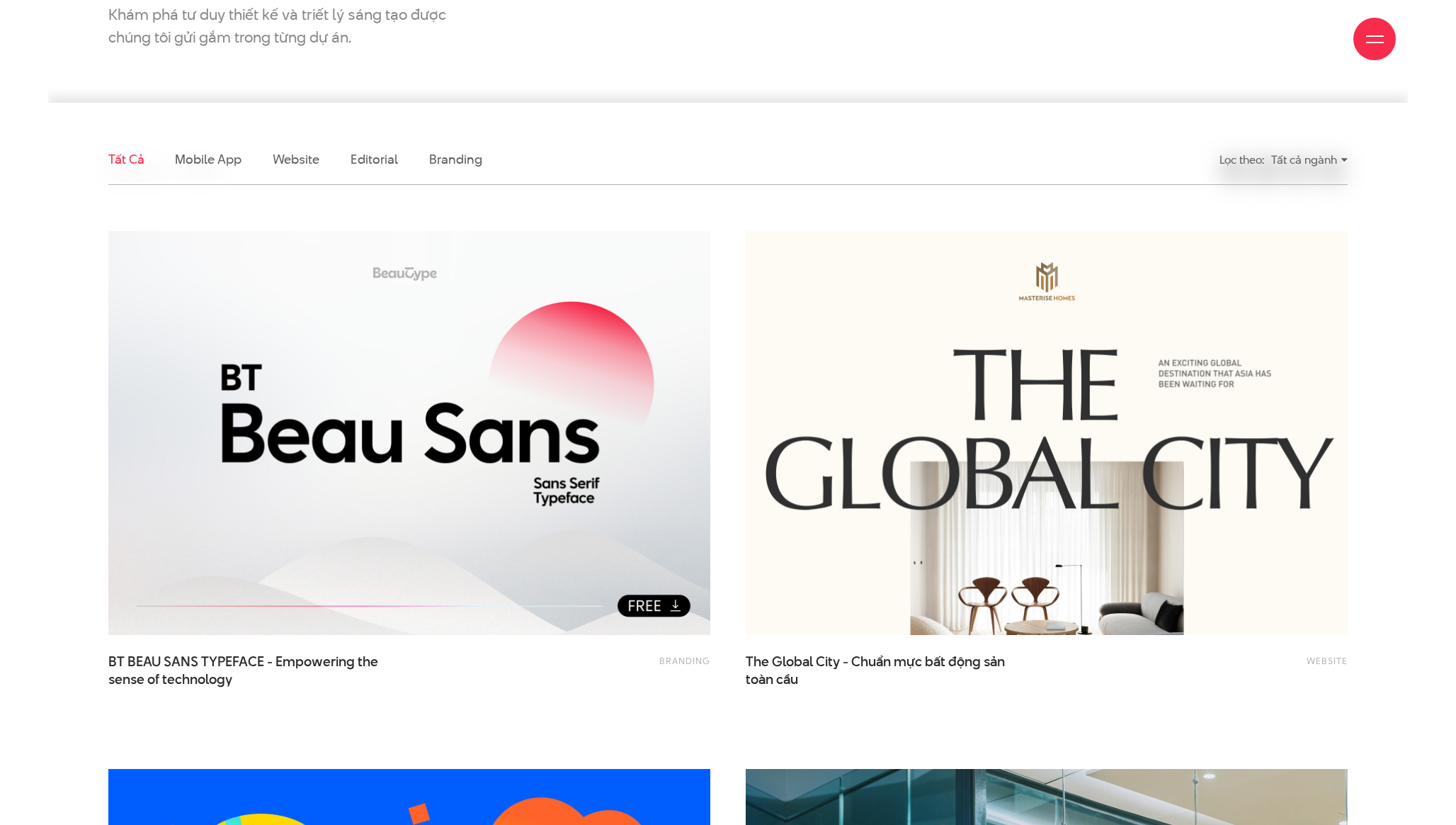
scroll to position [345, 0]
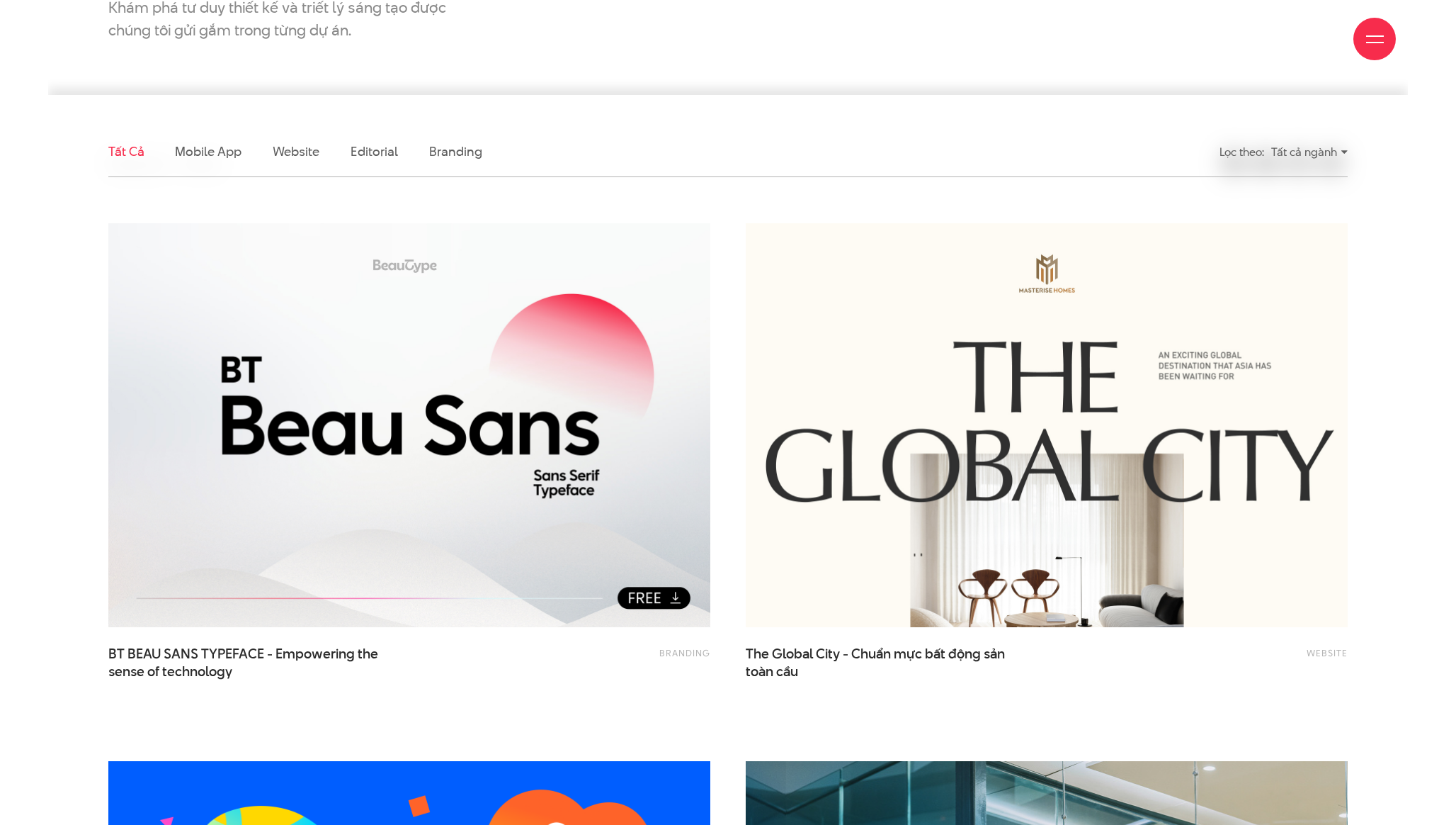
click at [727, 494] on div "Branding BT BEAU SANS TYPEFACE - Empowering the sense of technology" at bounding box center [409, 475] width 637 height 539
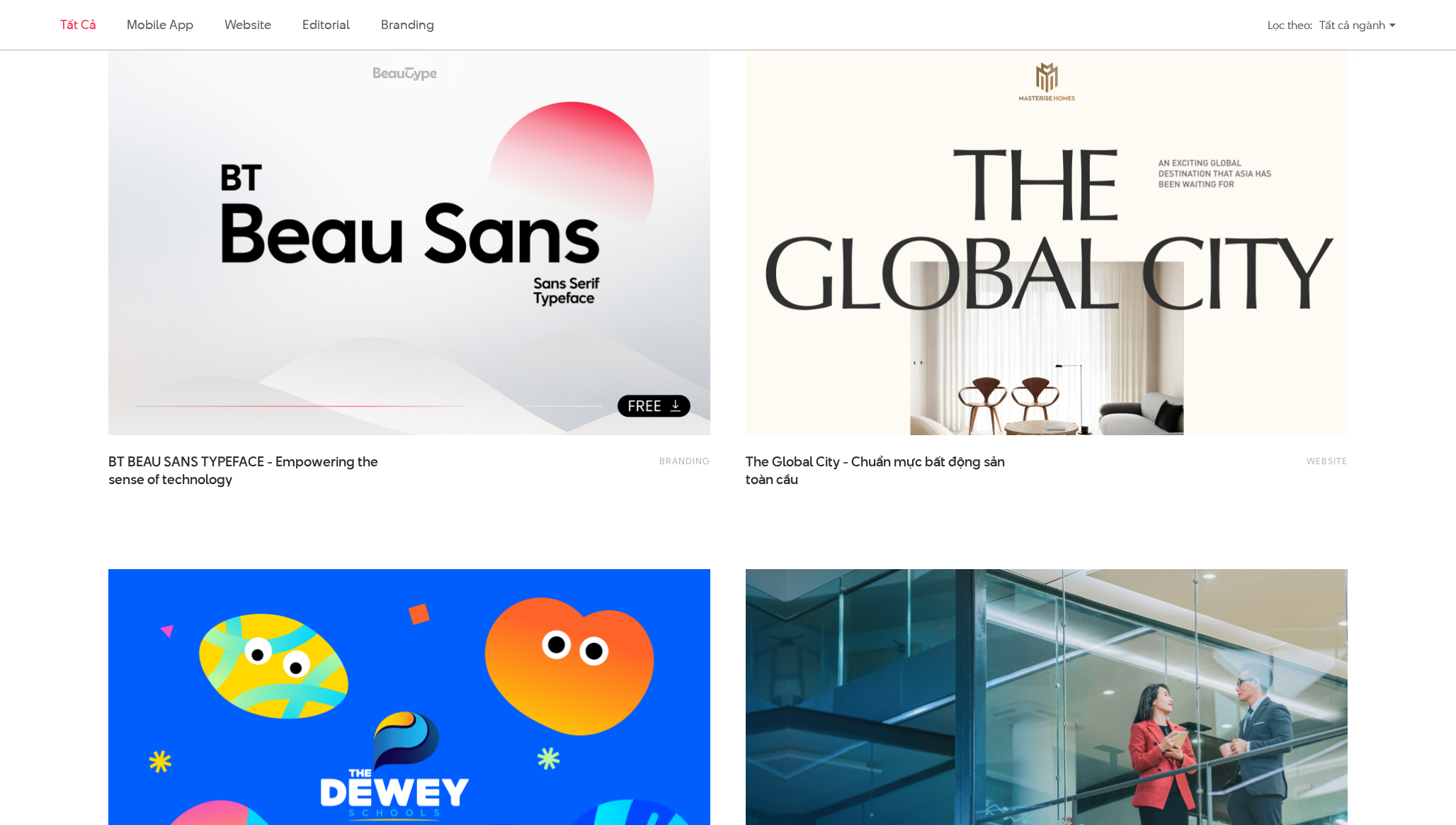
scroll to position [0, 0]
